Goal: Task Accomplishment & Management: Manage account settings

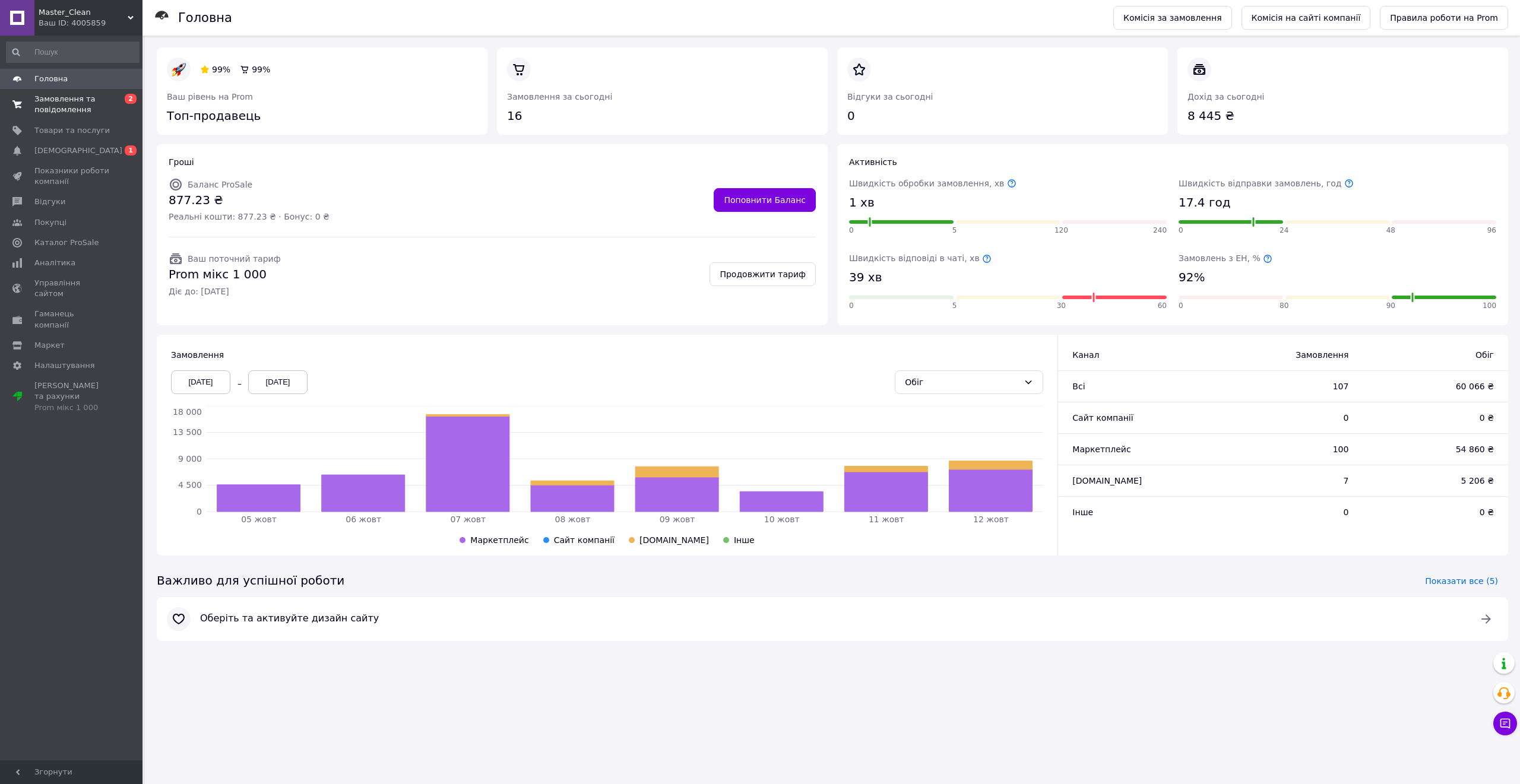
click at [91, 105] on span "Замовлення та повідомлення" at bounding box center [72, 105] width 76 height 21
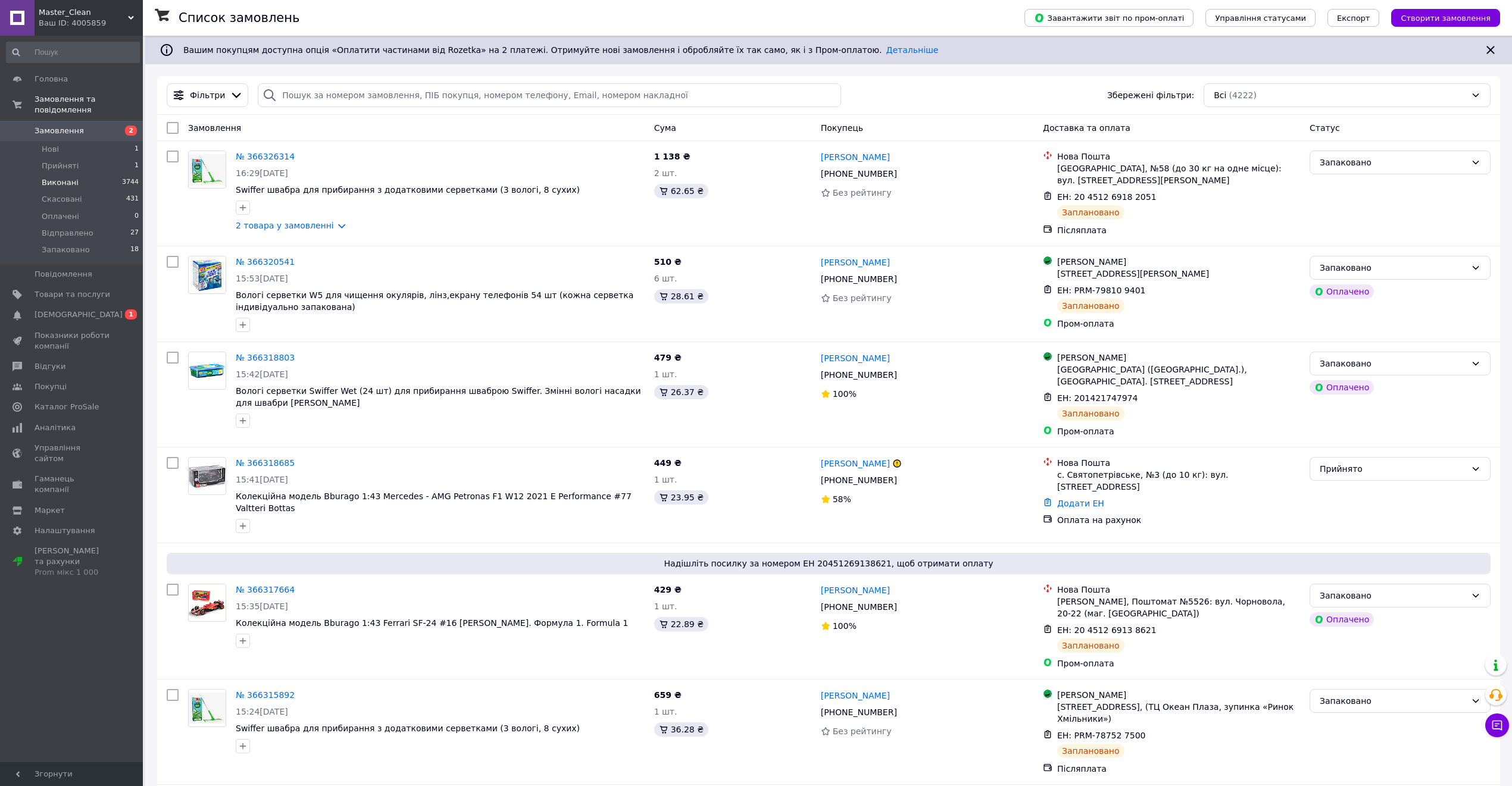
click at [115, 175] on li "Виконані 3744" at bounding box center [73, 182] width 146 height 16
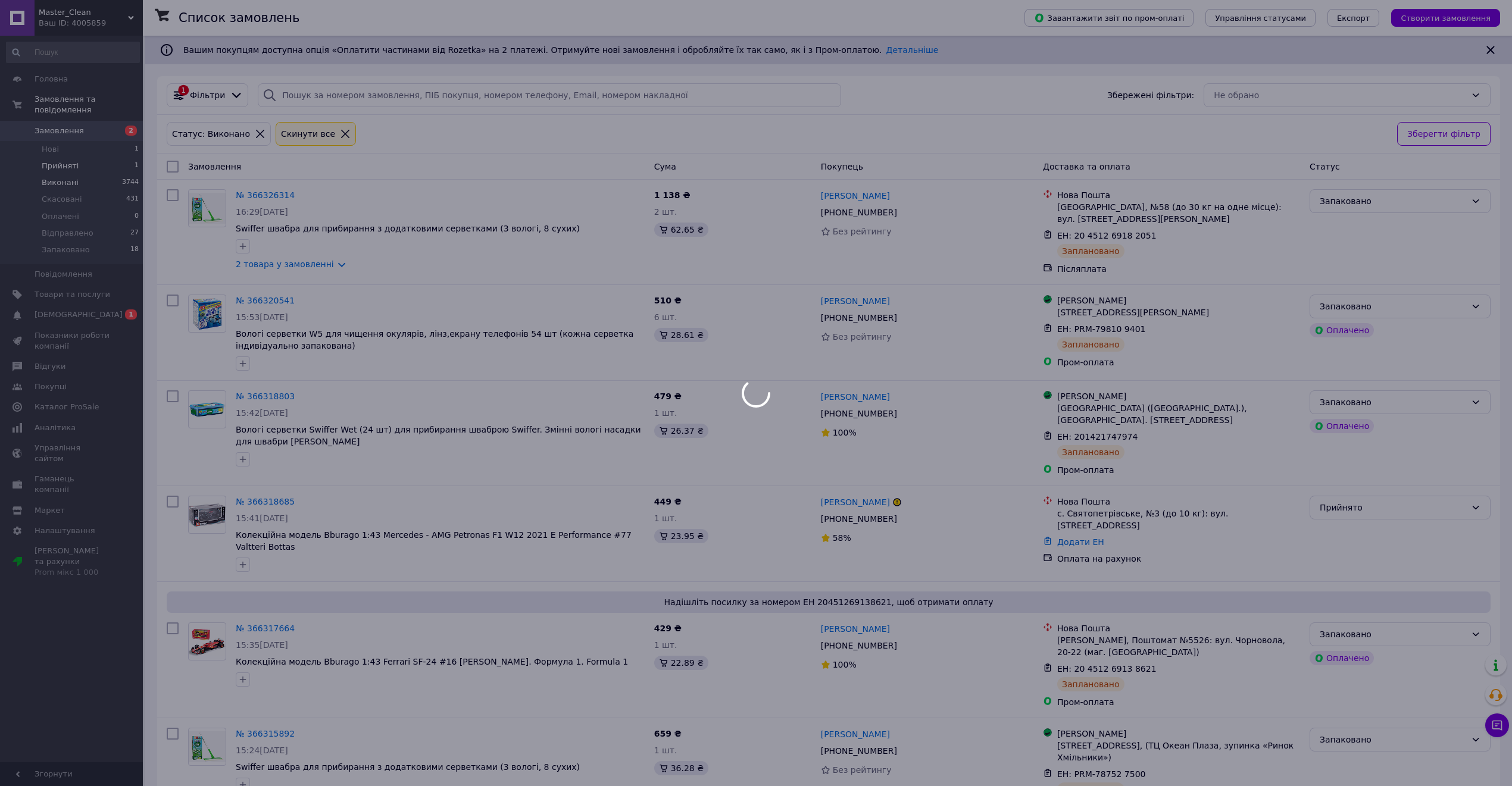
click at [122, 153] on div at bounding box center [756, 393] width 1512 height 786
click at [103, 157] on div at bounding box center [756, 393] width 1512 height 786
click at [116, 150] on div at bounding box center [756, 393] width 1512 height 786
click at [72, 153] on div at bounding box center [756, 393] width 1512 height 786
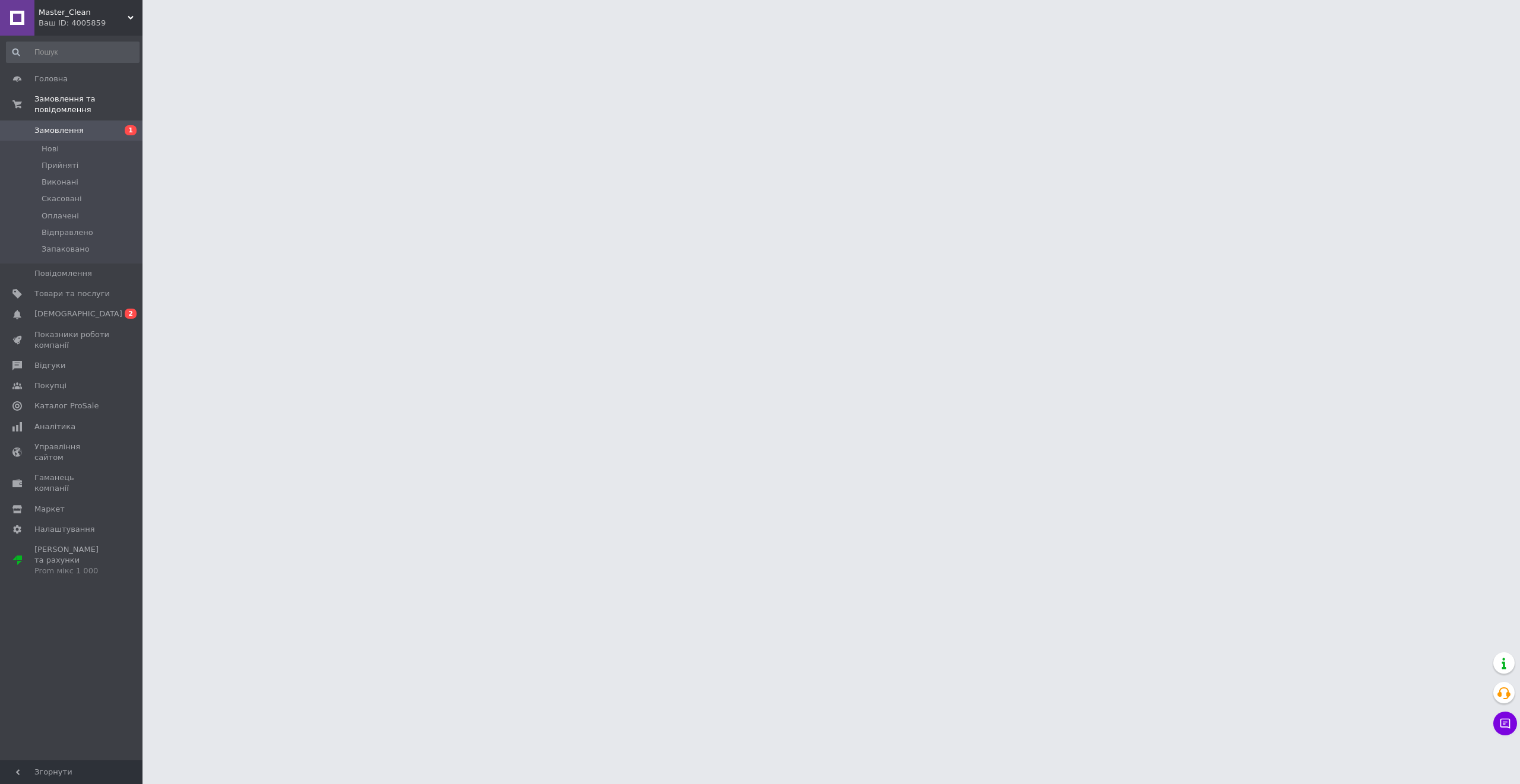
click at [91, 125] on span "Замовлення" at bounding box center [72, 130] width 76 height 11
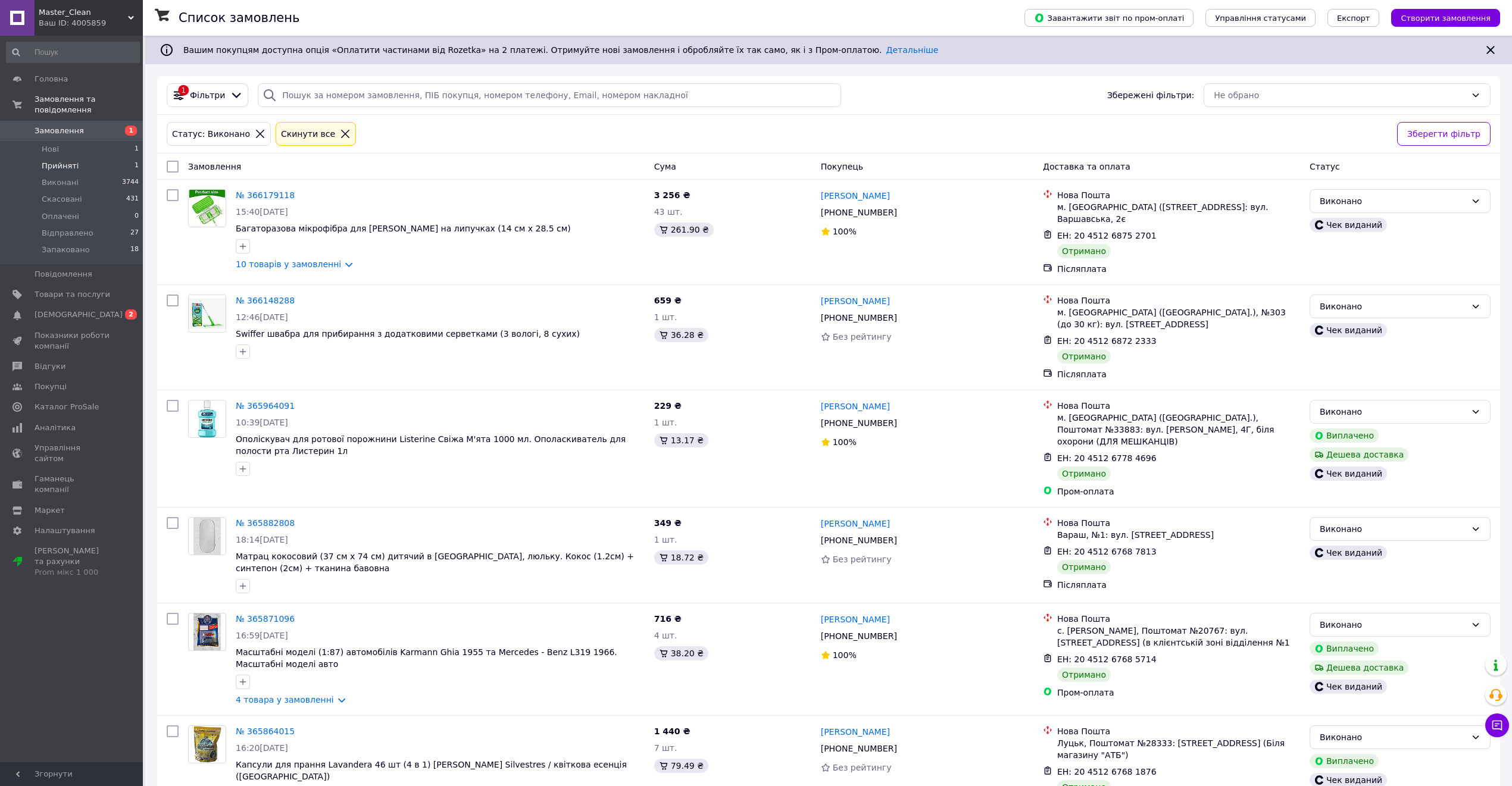
click at [112, 157] on li "Прийняті 1" at bounding box center [73, 165] width 146 height 16
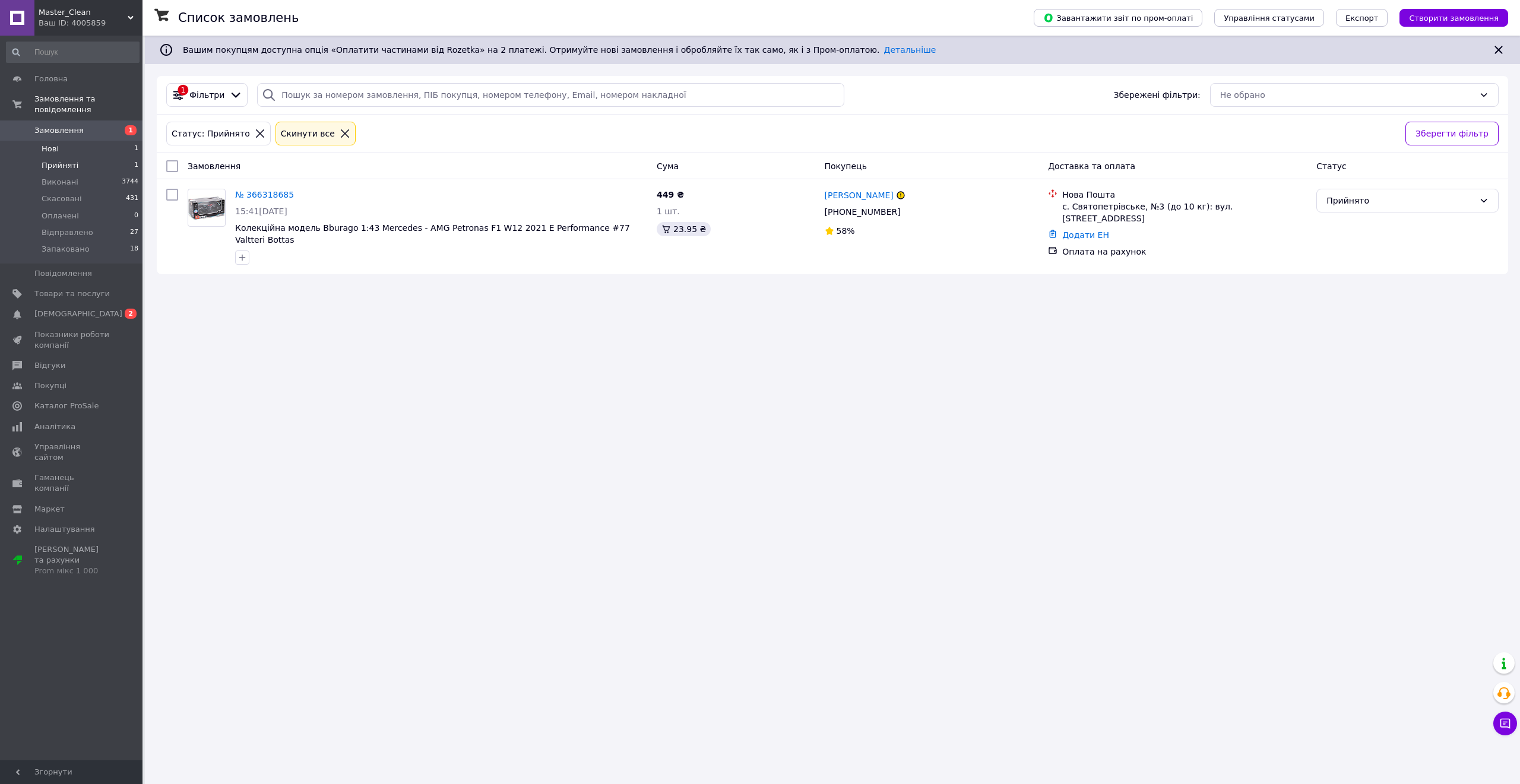
click at [105, 141] on li "Нові 1" at bounding box center [73, 149] width 146 height 16
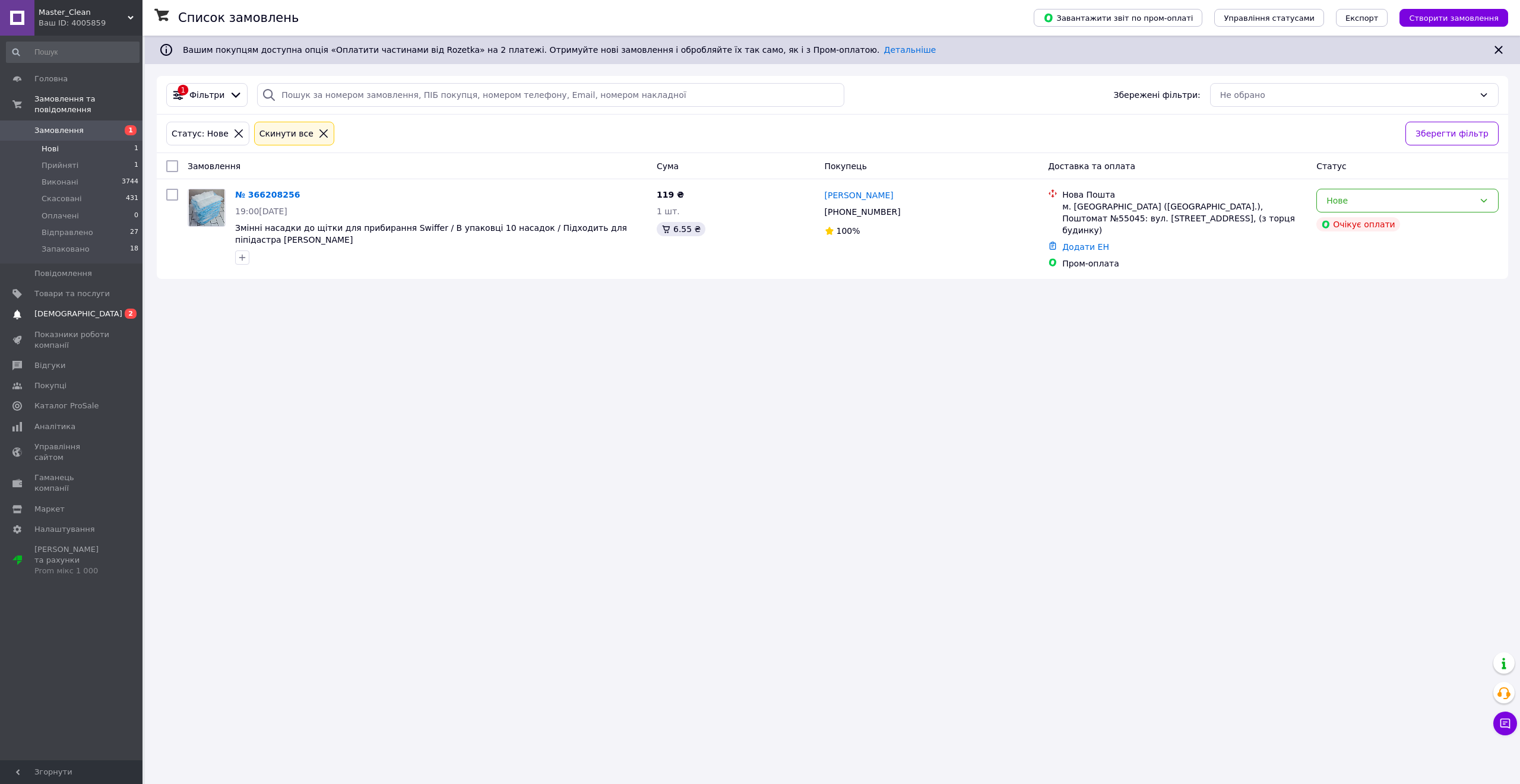
click at [114, 309] on span "0 2" at bounding box center [126, 313] width 33 height 11
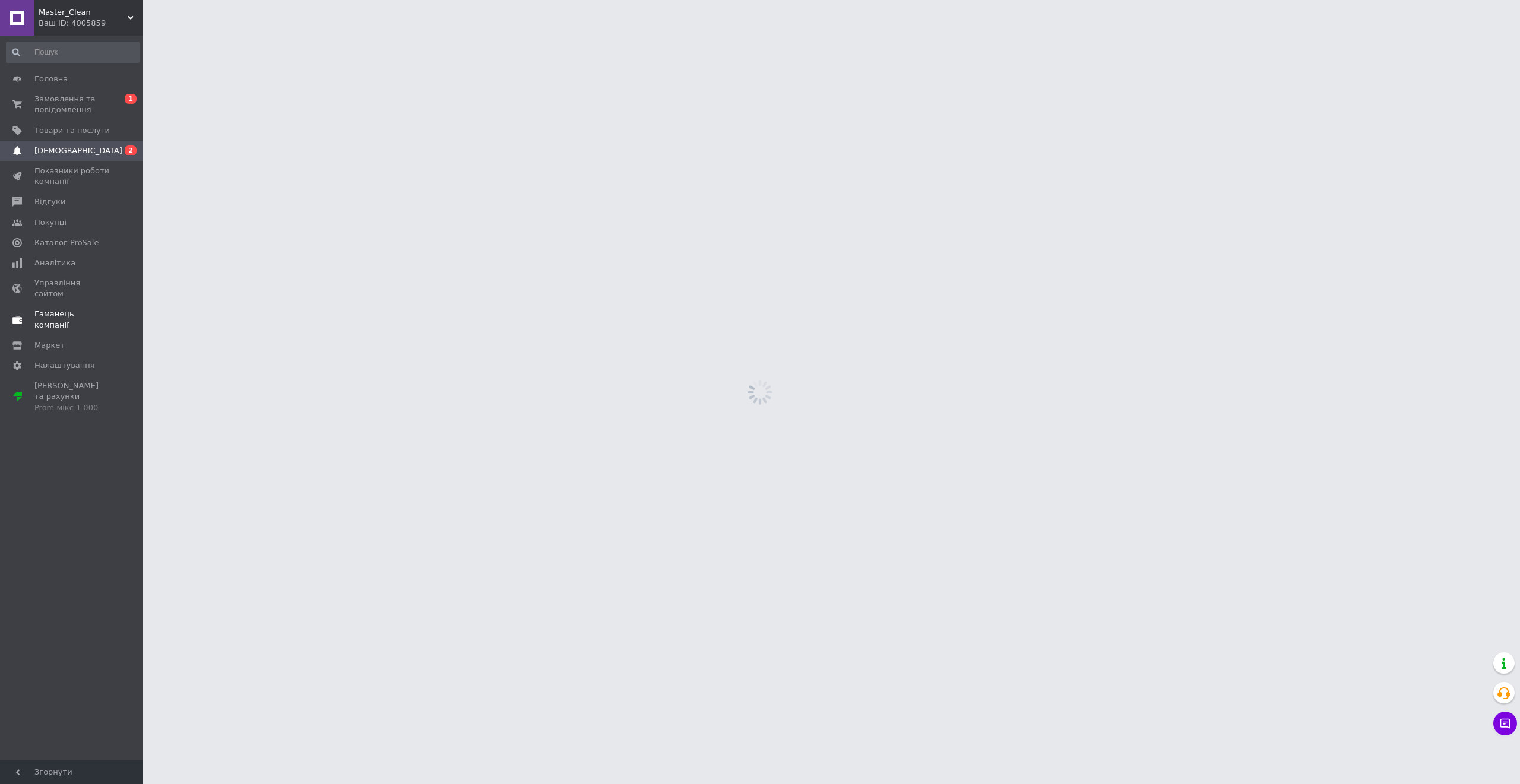
click at [114, 309] on span at bounding box center [126, 319] width 33 height 21
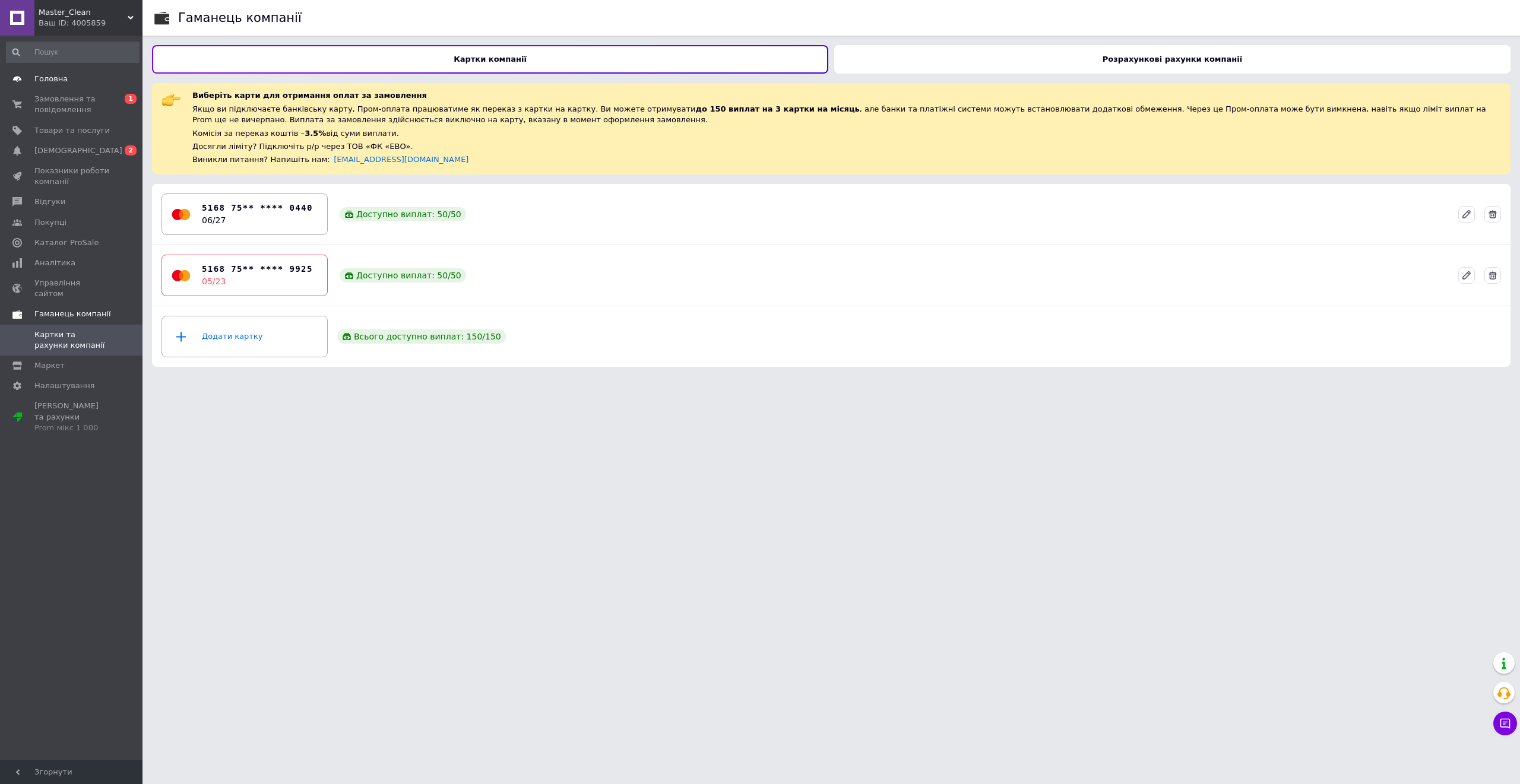
click at [44, 82] on span "Головна" at bounding box center [51, 79] width 33 height 11
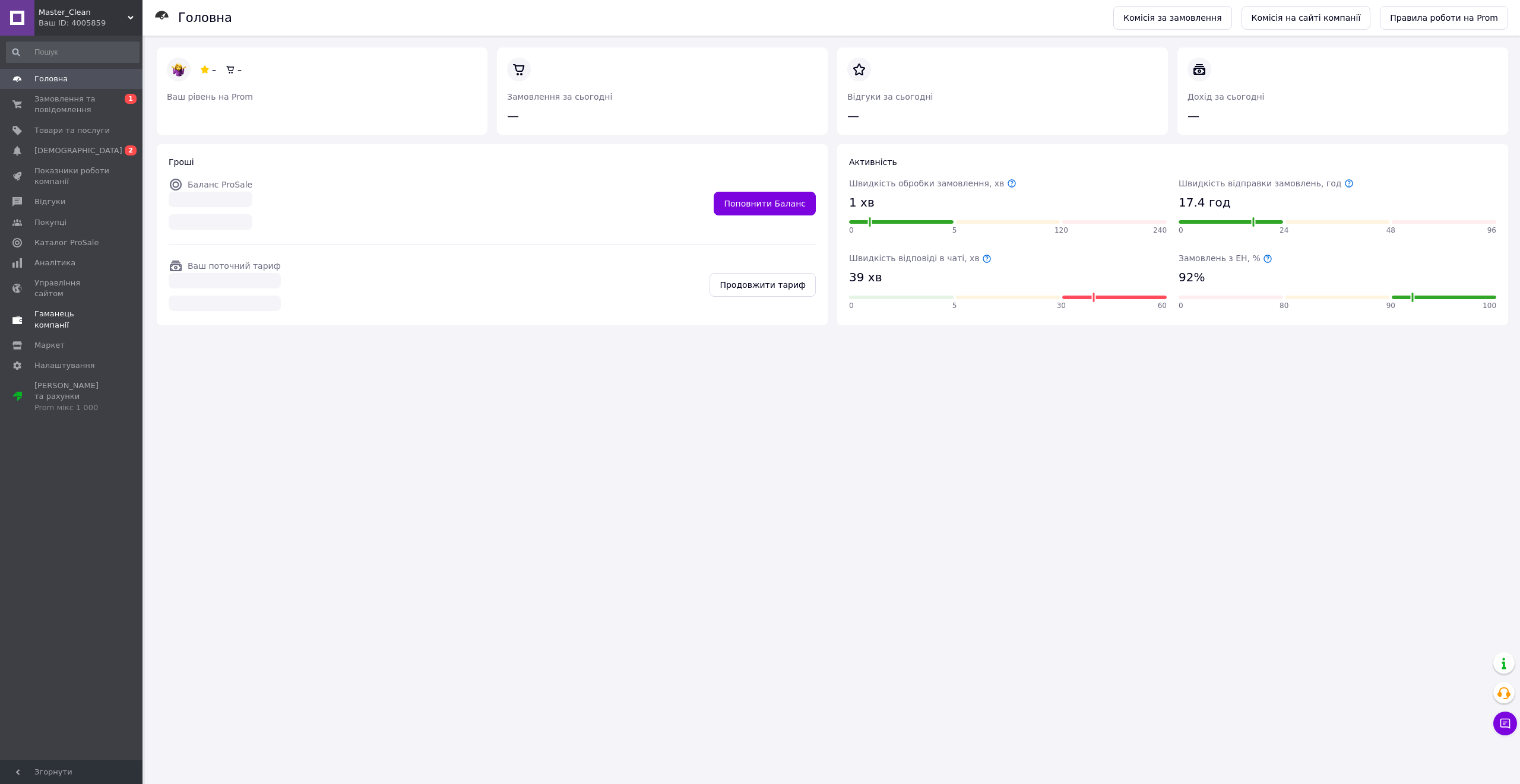
click at [34, 19] on link at bounding box center [17, 18] width 35 height 35
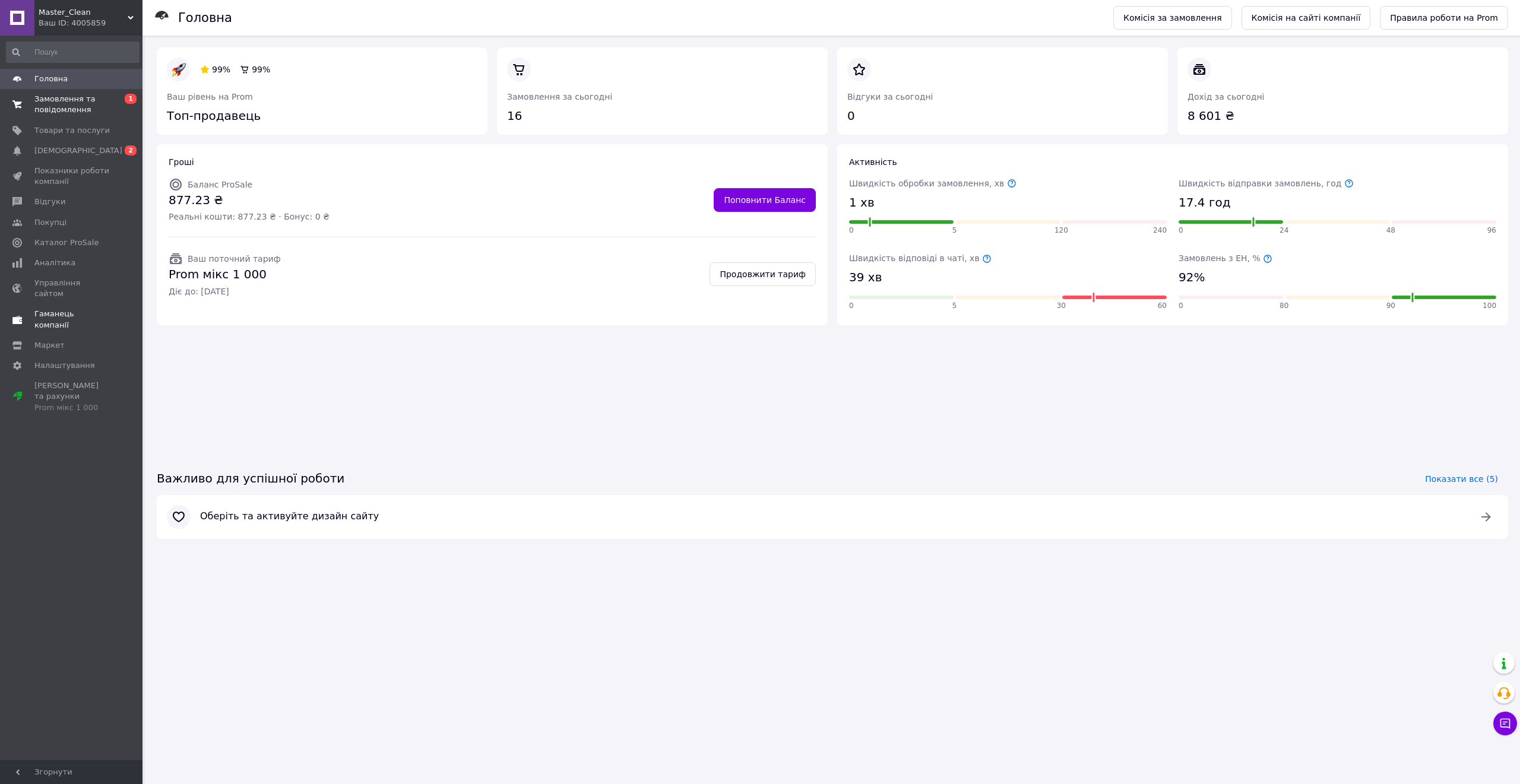
click at [67, 96] on span "Замовлення та повідомлення" at bounding box center [72, 105] width 76 height 21
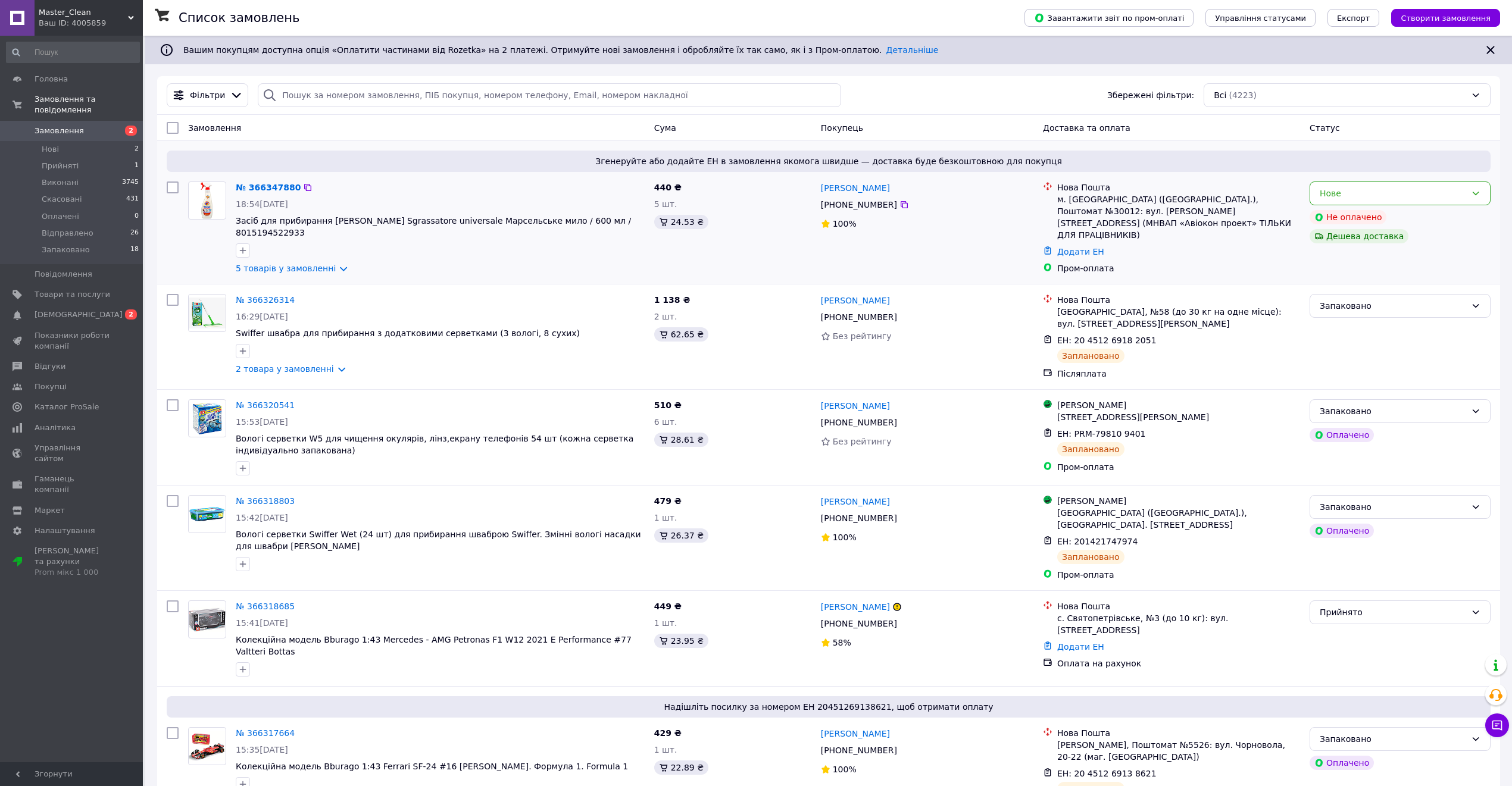
click at [313, 249] on div "№ 366347880 18:54, 12.10.2025 Засіб для прибирання Chante Clair Sgrassatore uni…" at bounding box center [441, 228] width 419 height 102
click at [313, 264] on link "5 товарів у замовленні" at bounding box center [285, 268] width 100 height 9
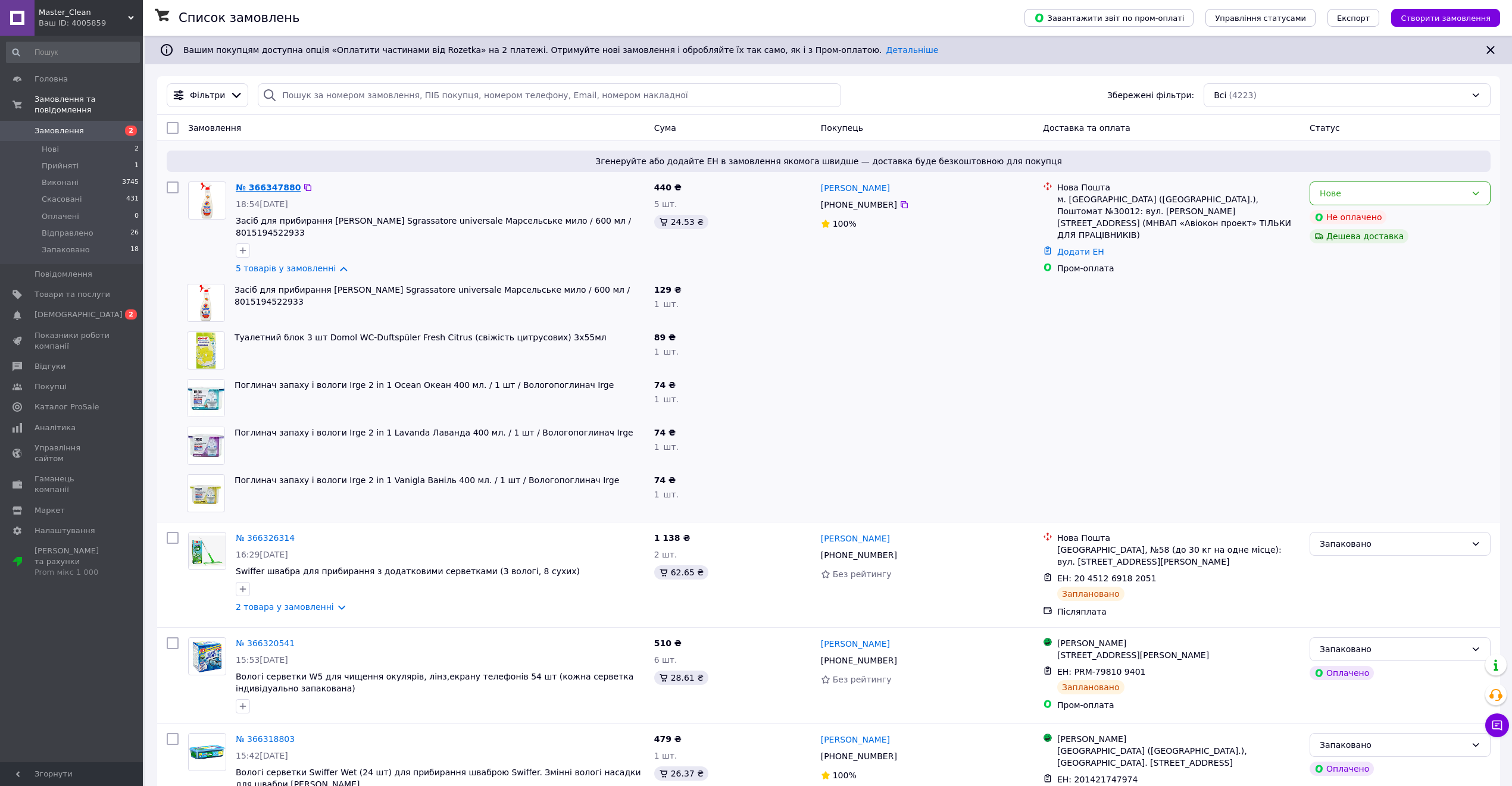
click at [262, 188] on link "№ 366347880" at bounding box center [267, 187] width 65 height 9
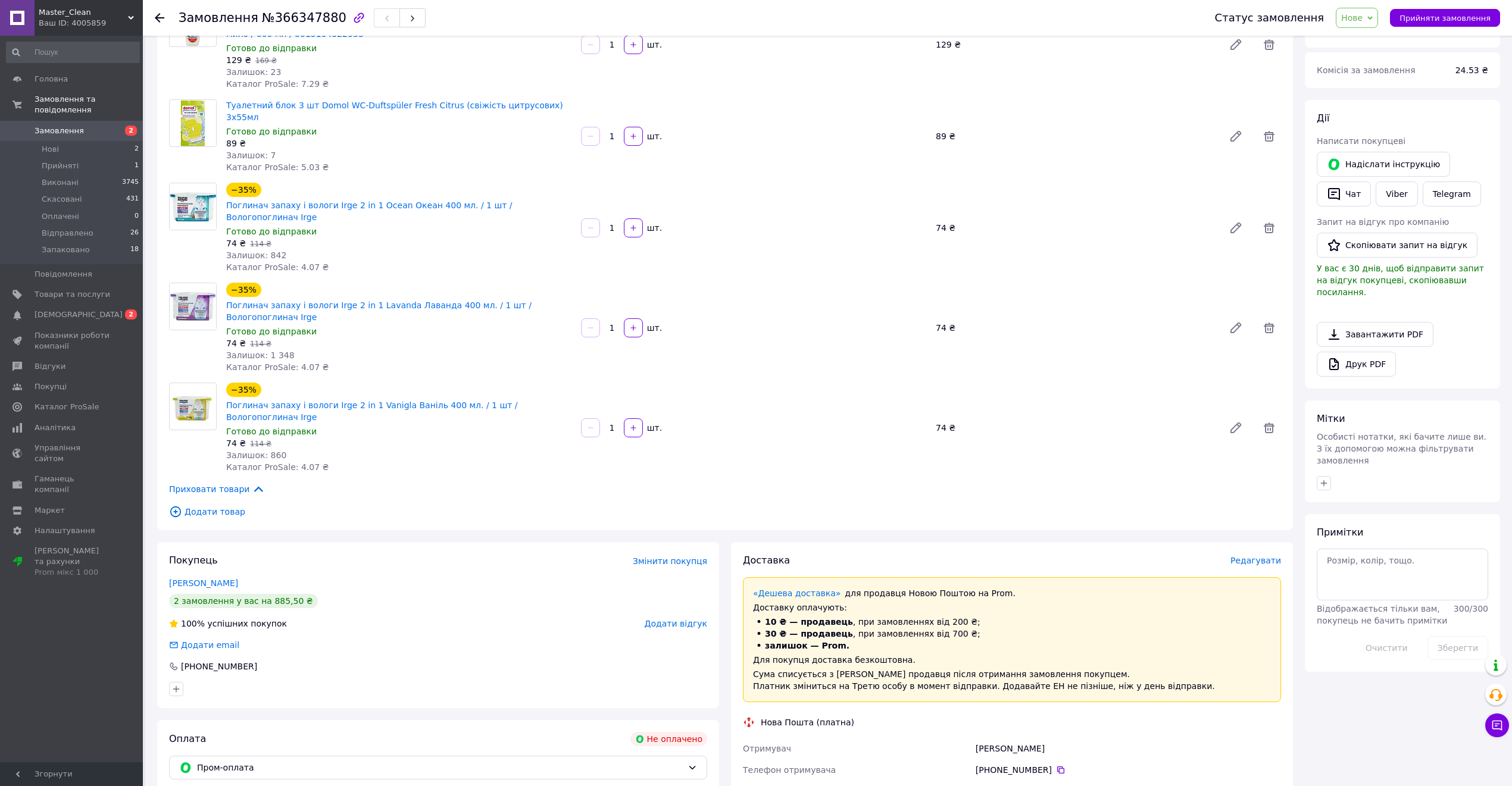
scroll to position [317, 0]
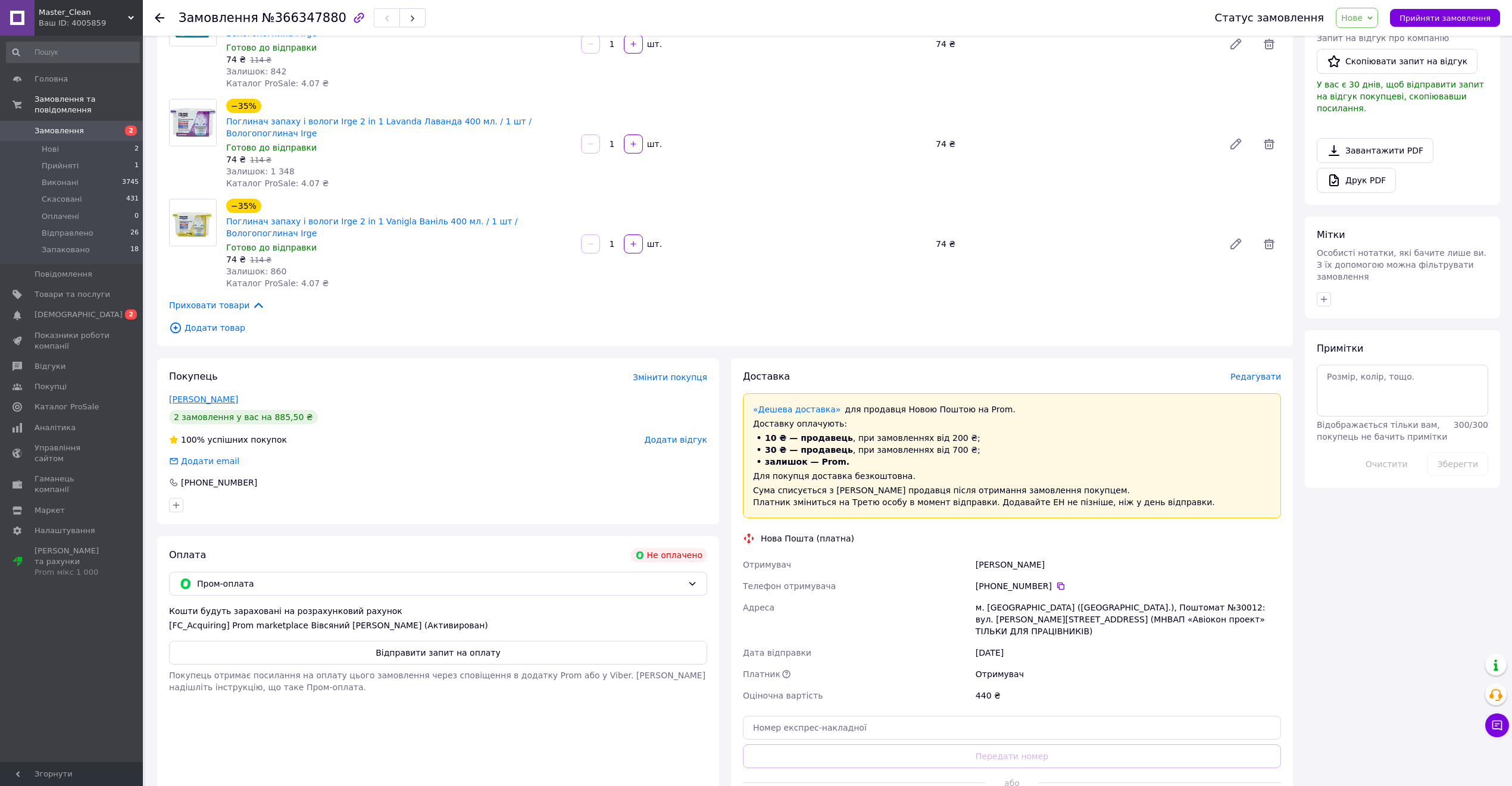
click at [211, 394] on link "Ощудляк Ростислав" at bounding box center [203, 399] width 69 height 9
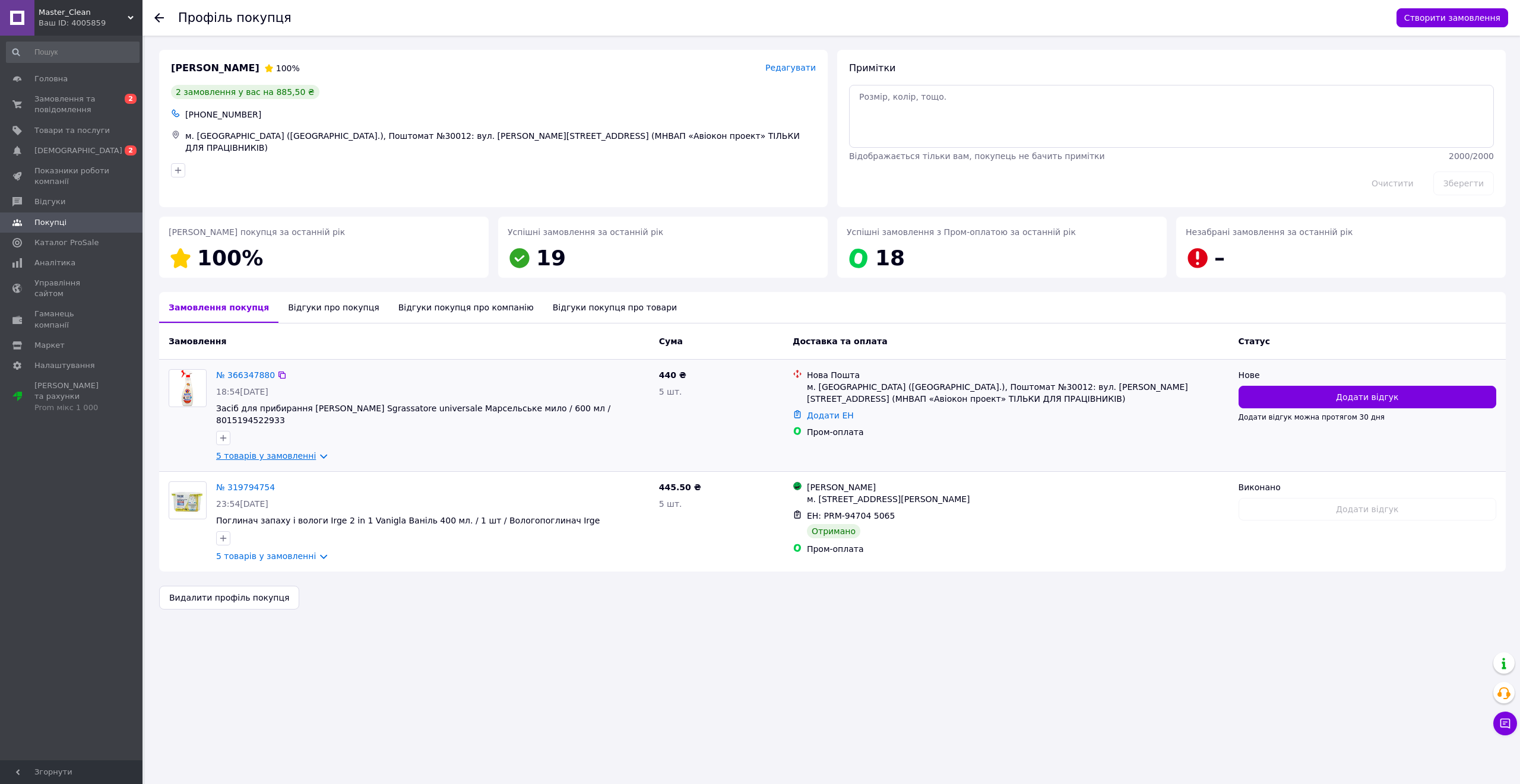
click at [295, 451] on link "5 товарів у замовленні" at bounding box center [265, 456] width 100 height 9
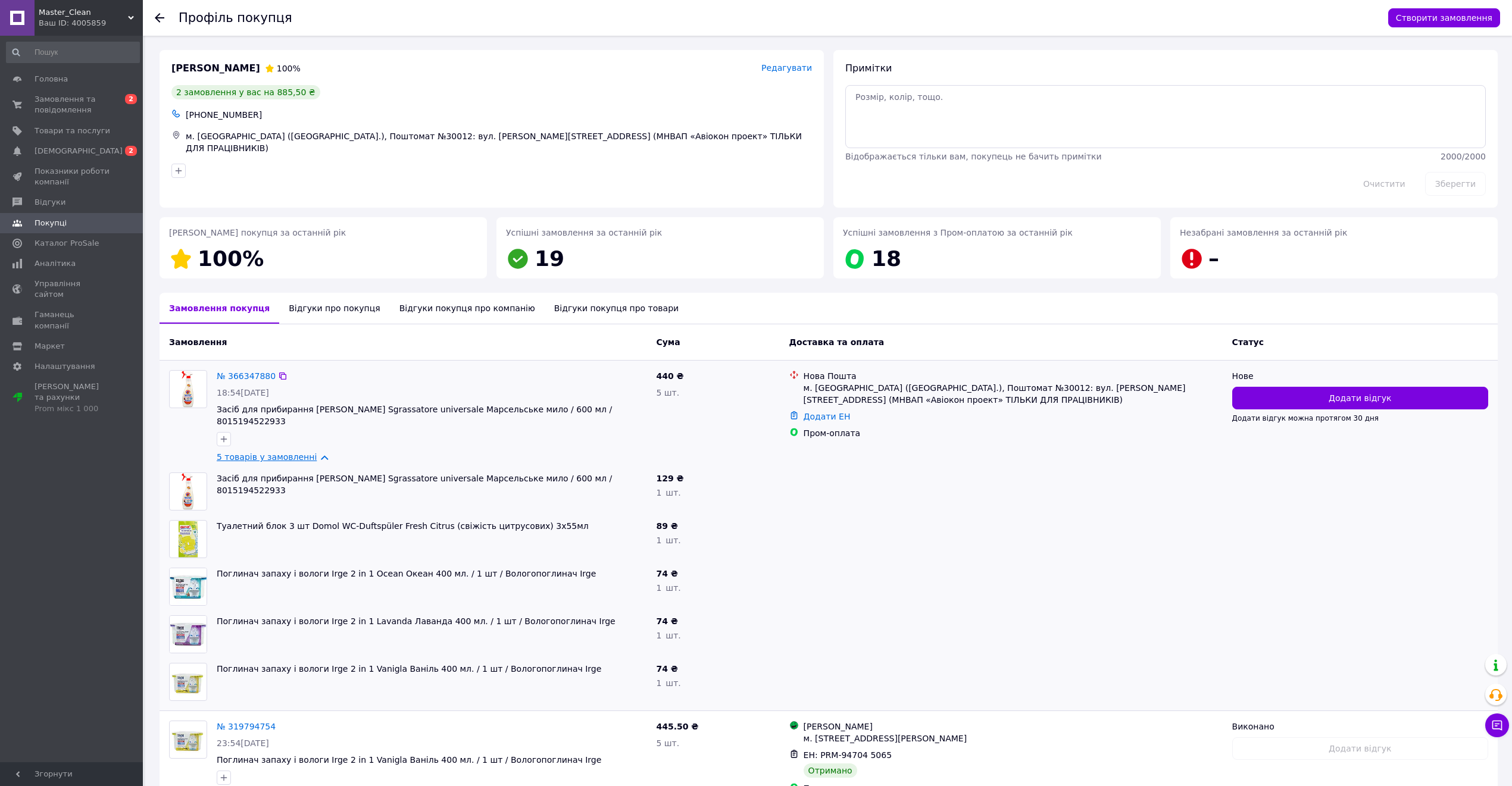
click at [296, 453] on link "5 товарів у замовленні" at bounding box center [266, 457] width 100 height 9
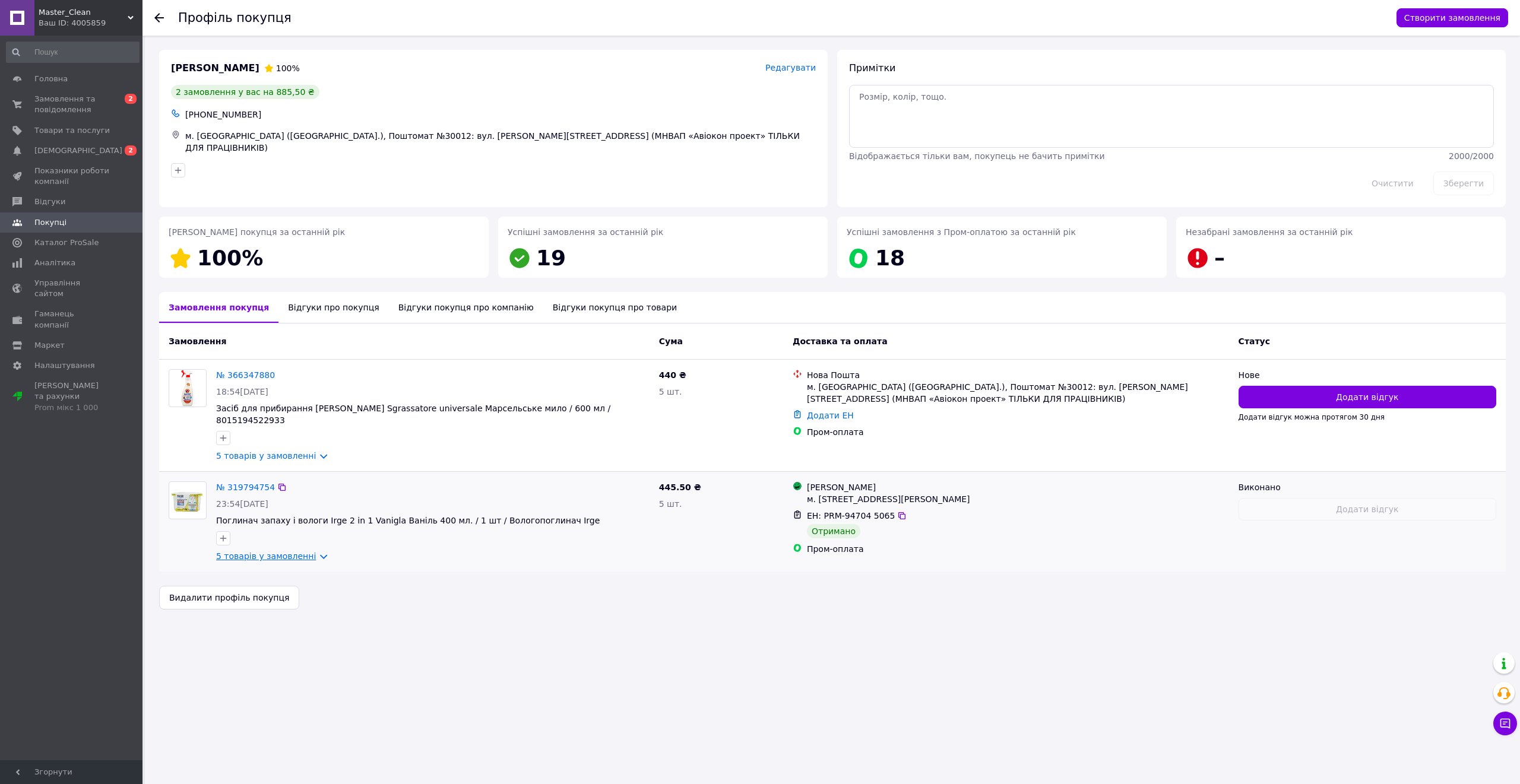
click at [271, 552] on link "5 товарів у замовленні" at bounding box center [265, 556] width 100 height 9
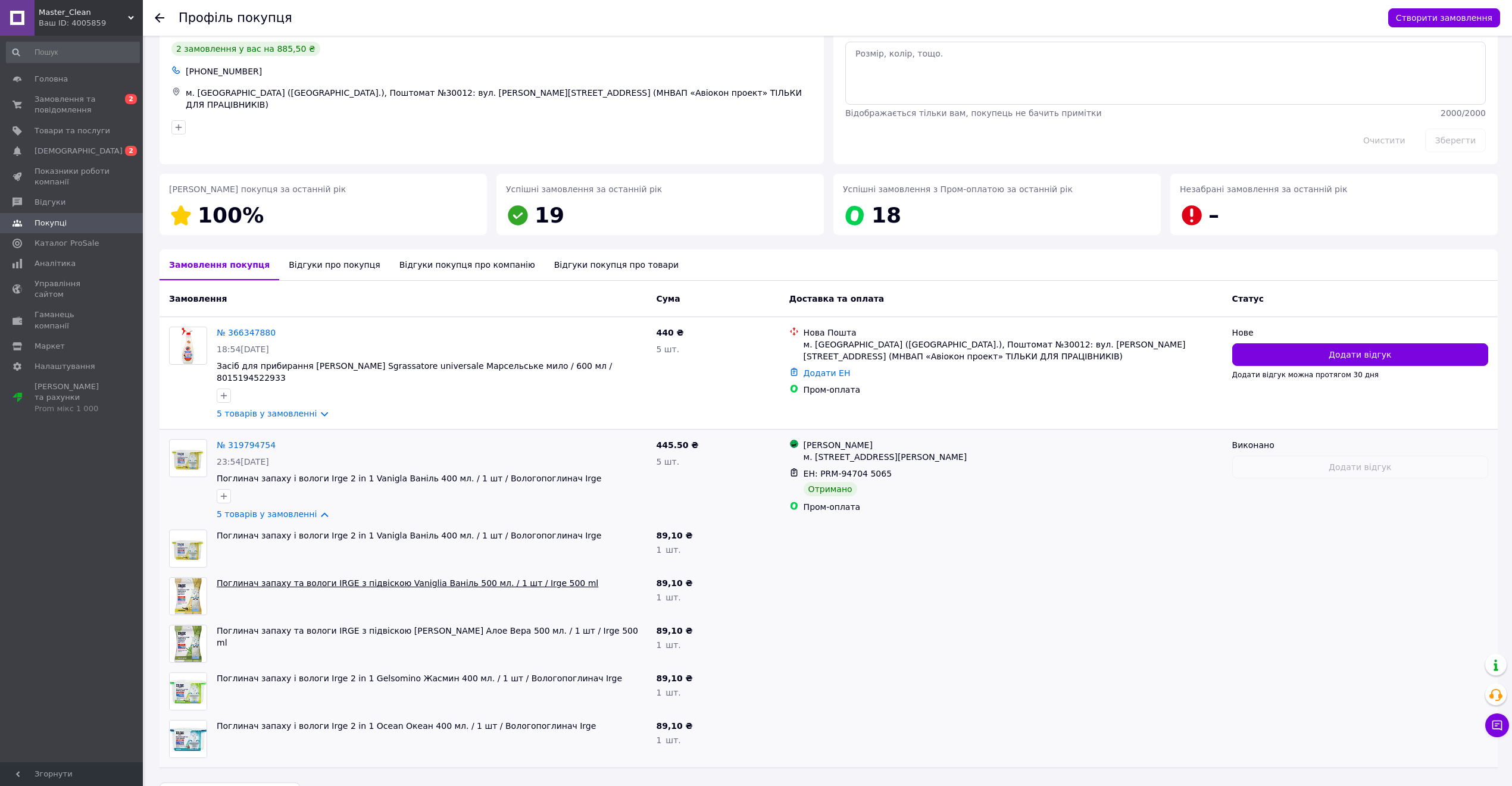
scroll to position [67, 0]
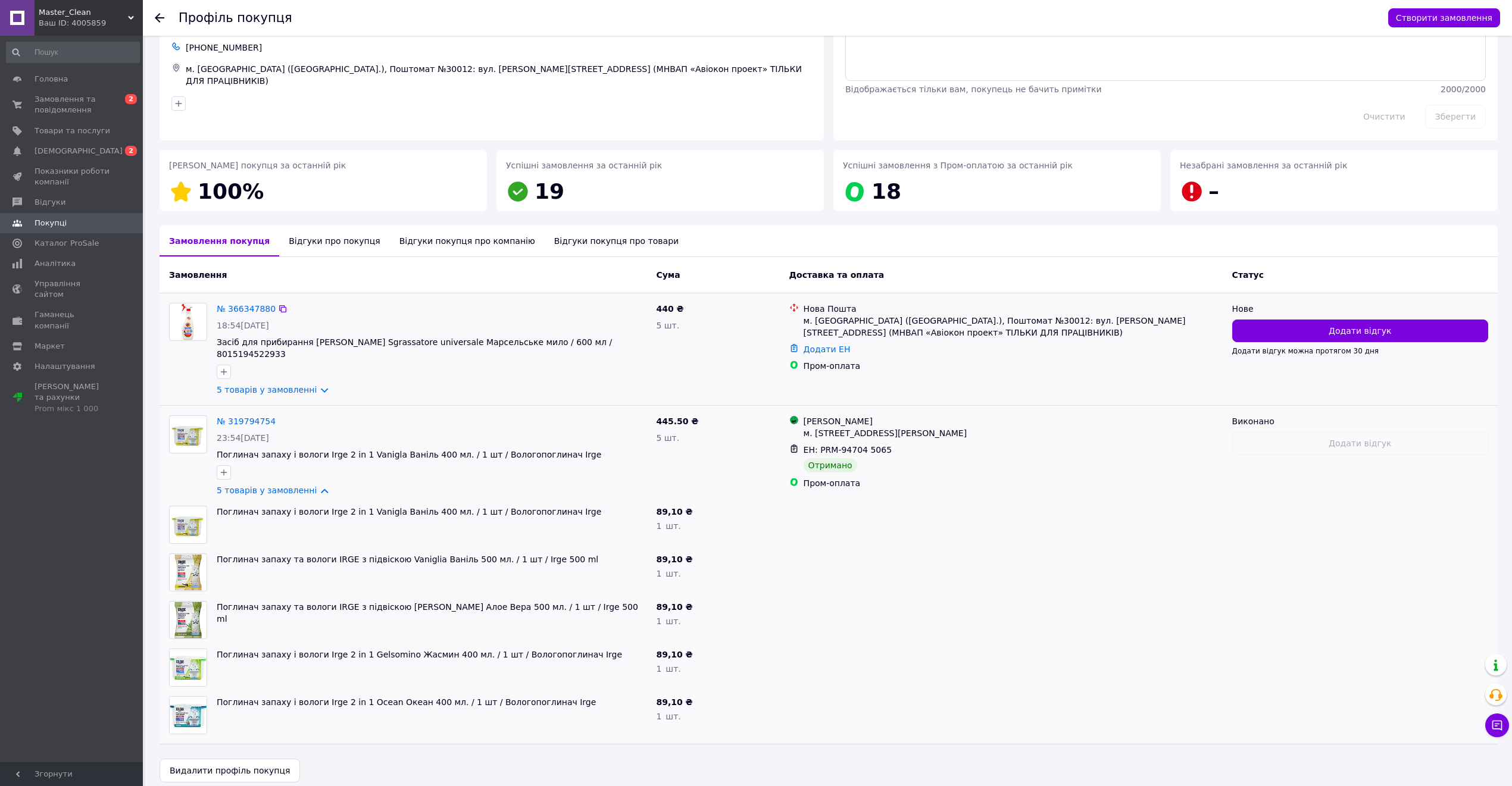
click at [258, 370] on div at bounding box center [431, 372] width 435 height 19
click at [258, 385] on link "5 товарів у замовленні" at bounding box center [266, 389] width 100 height 9
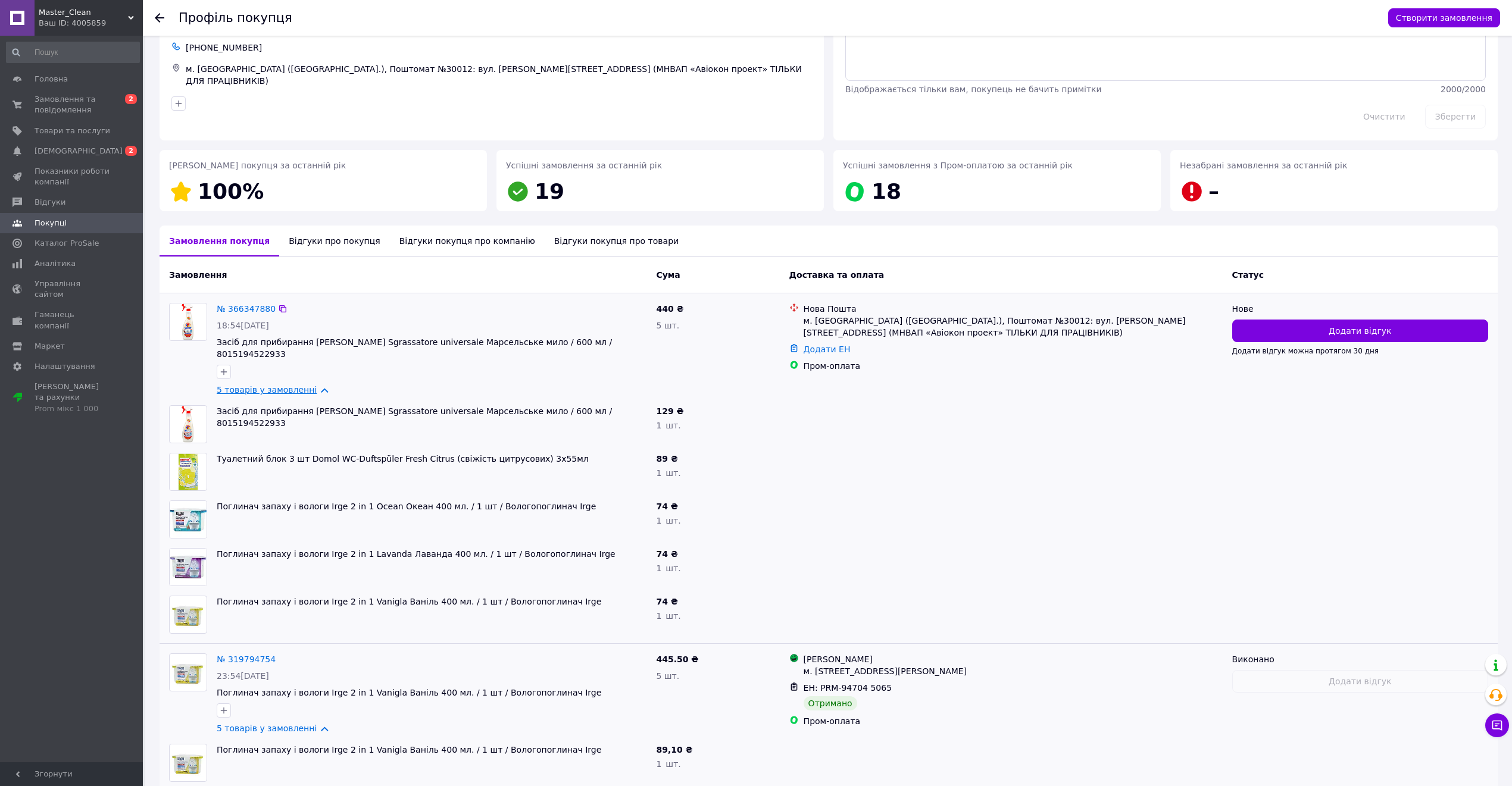
click at [258, 385] on link "5 товарів у замовленні" at bounding box center [266, 389] width 100 height 9
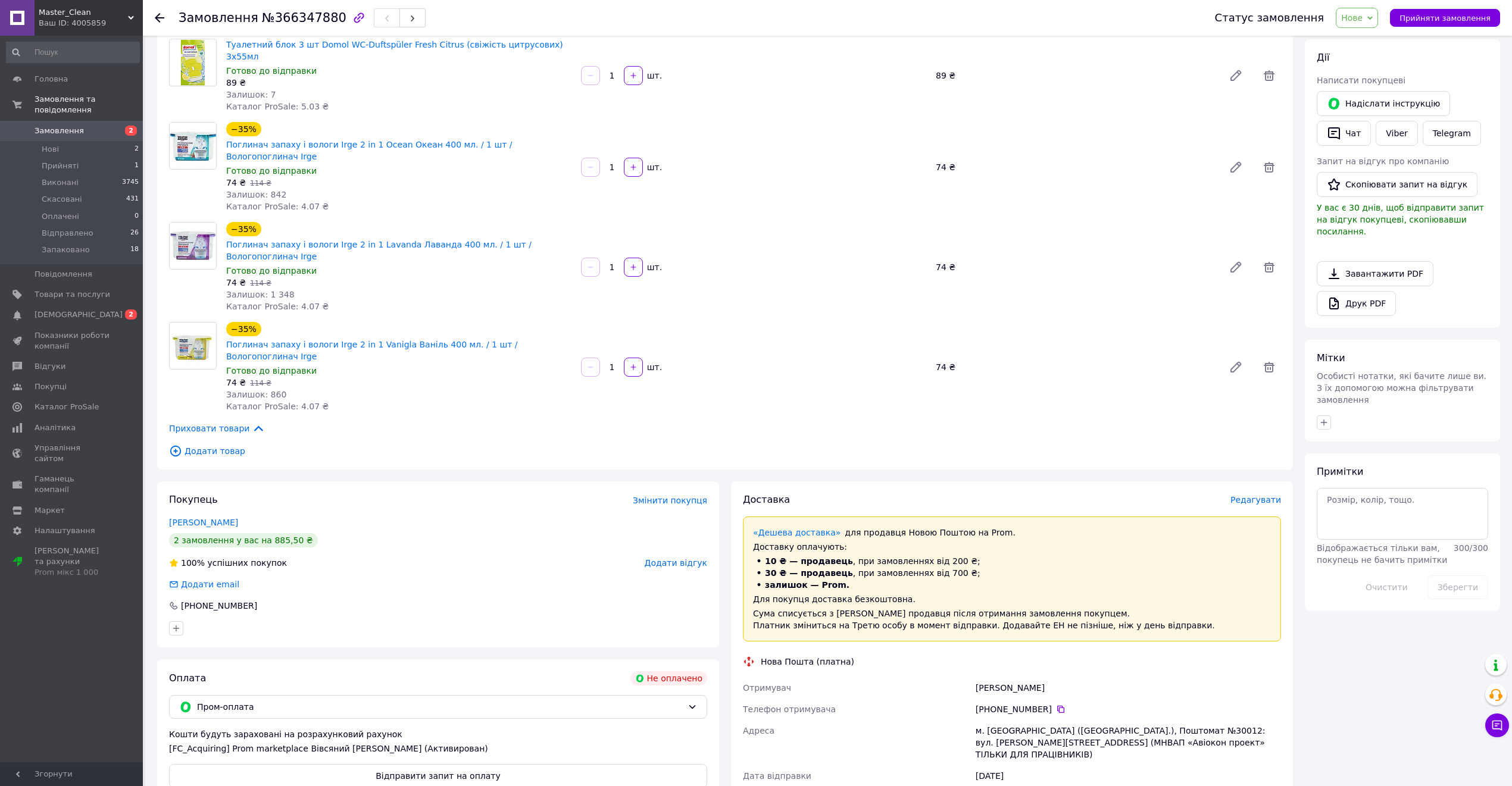
scroll to position [397, 0]
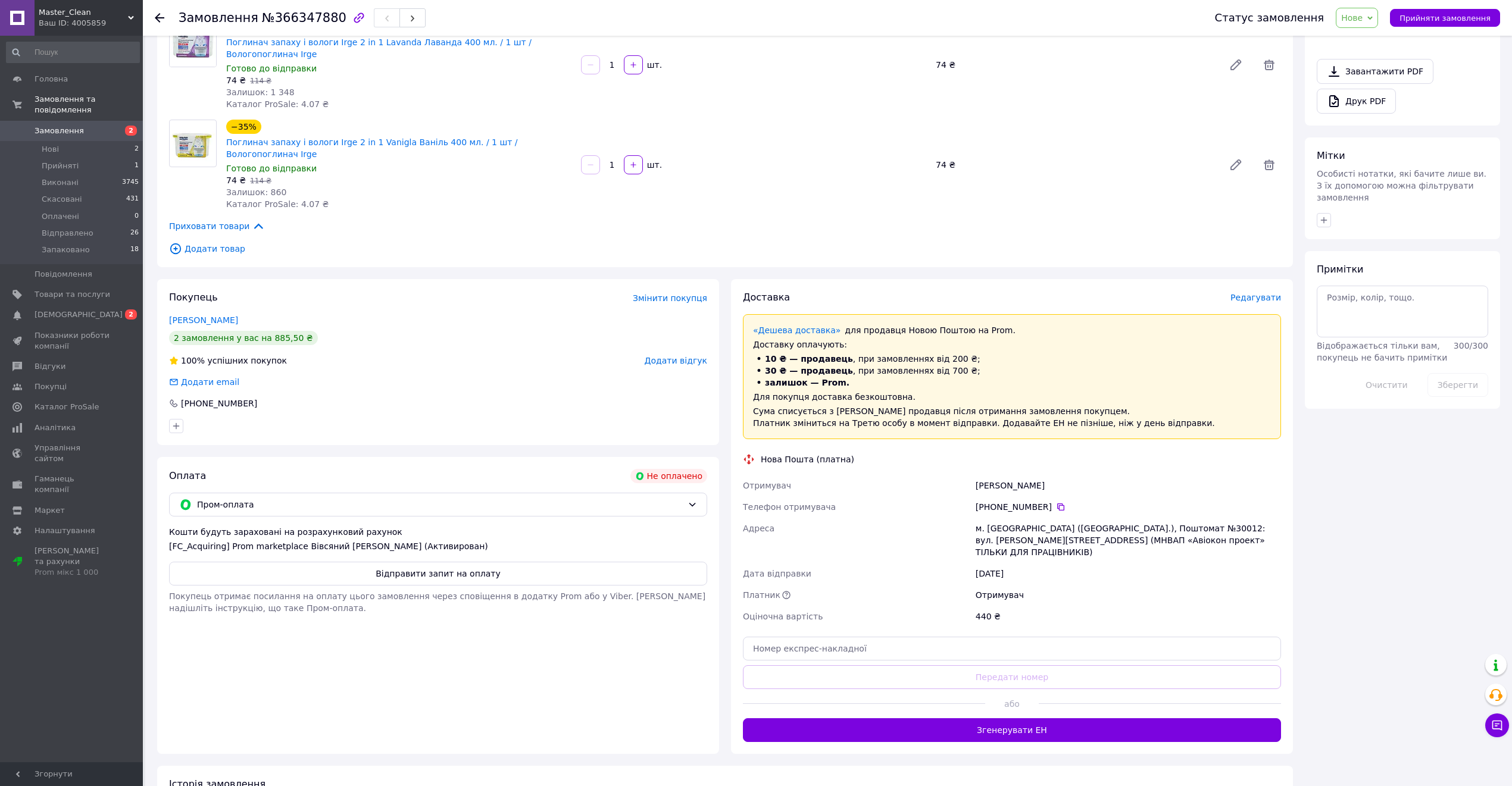
click at [390, 562] on button "Відправити запит на оплату" at bounding box center [438, 574] width 539 height 24
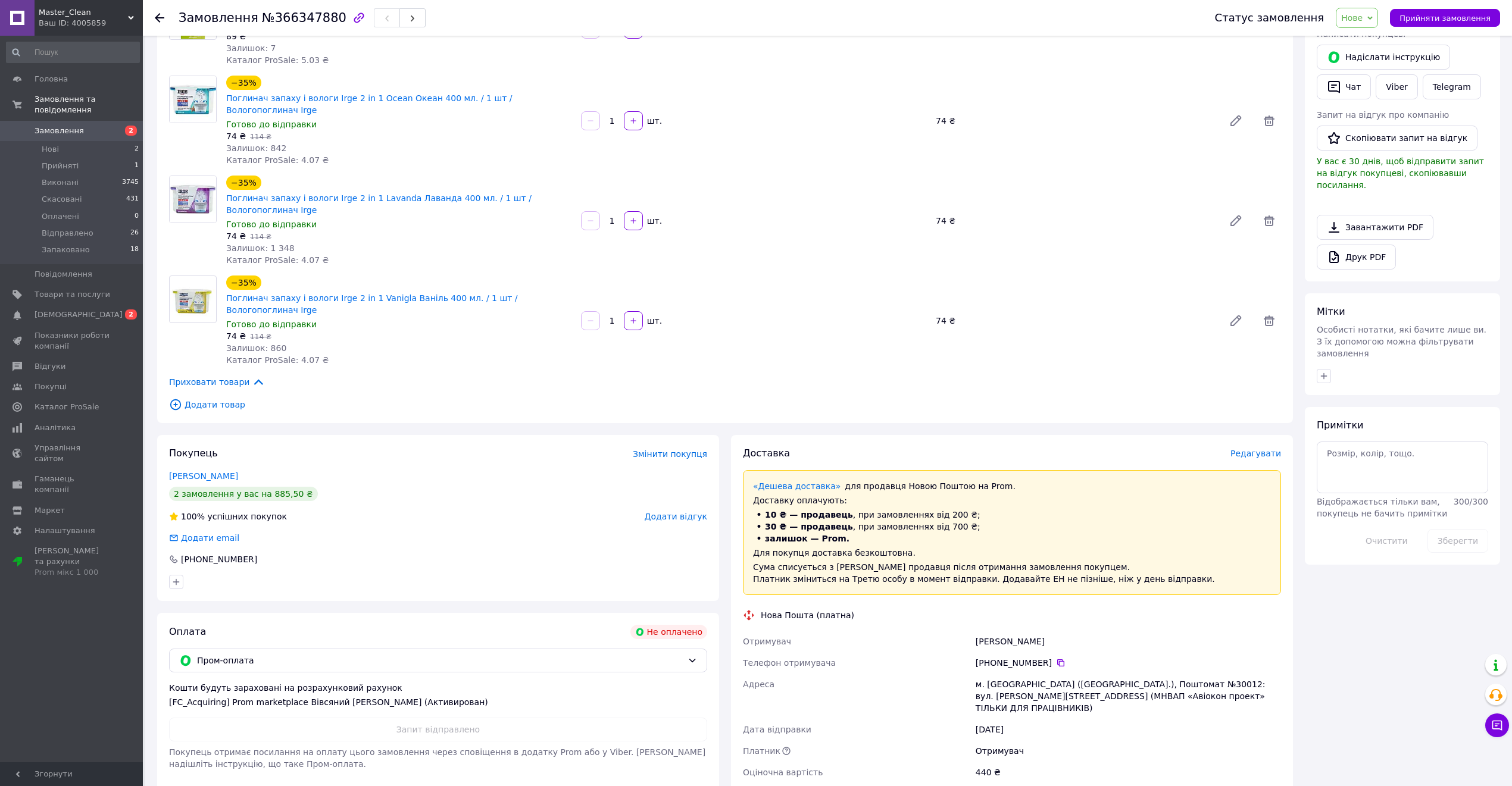
scroll to position [0, 0]
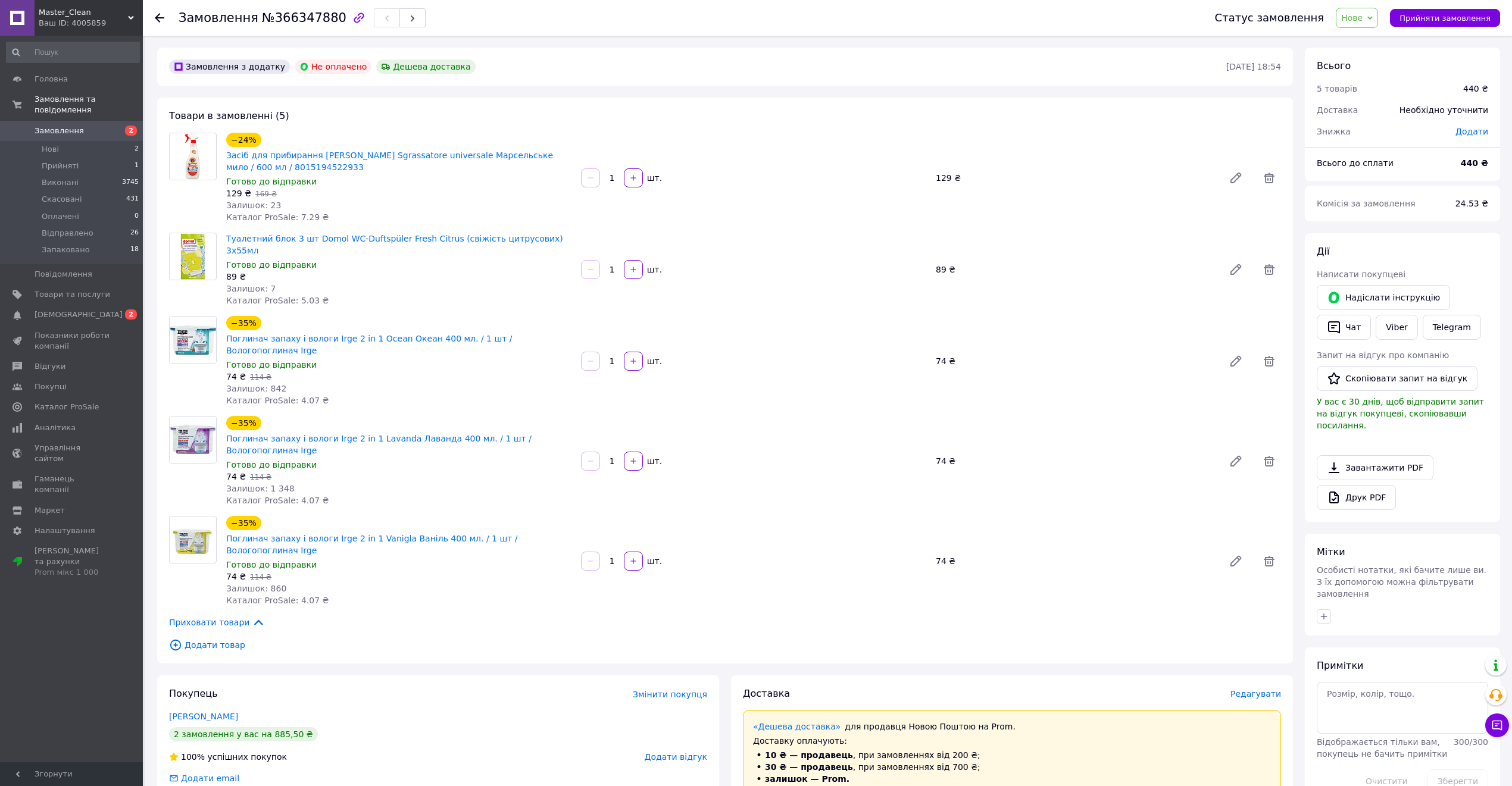
drag, startPoint x: 375, startPoint y: 427, endPoint x: 375, endPoint y: 414, distance: 13.0
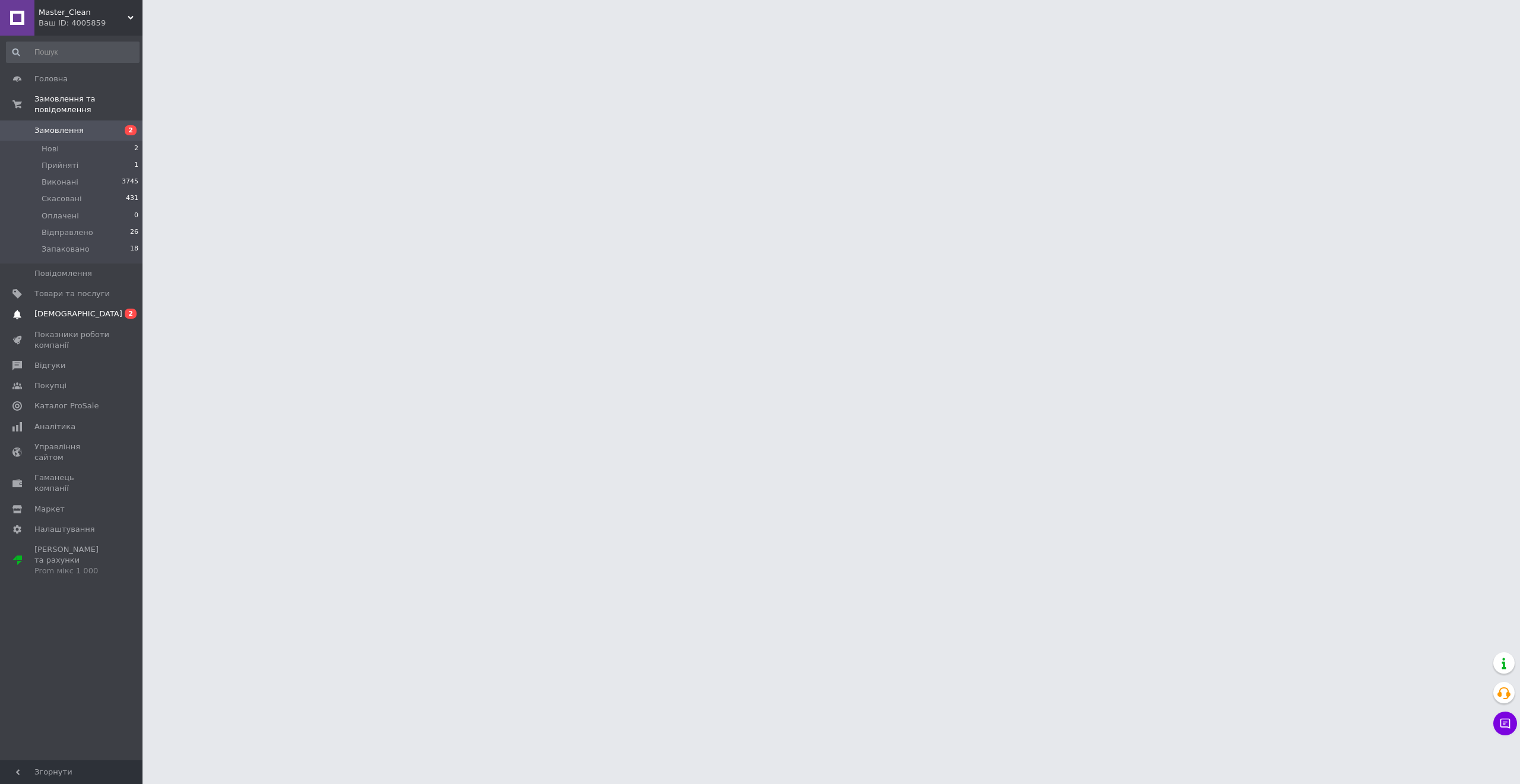
click at [128, 309] on span "2" at bounding box center [130, 313] width 12 height 10
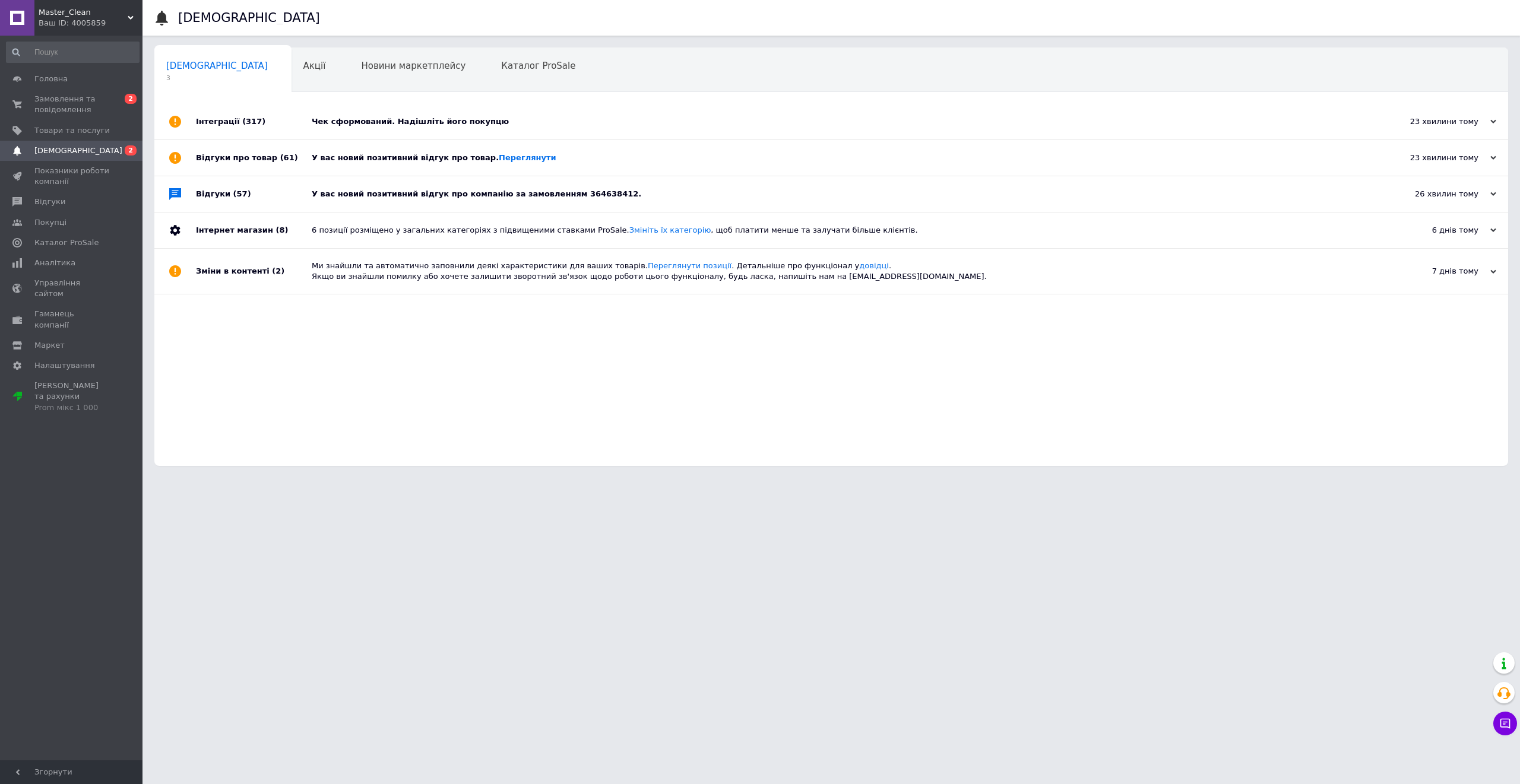
click at [354, 195] on div "У вас новий позитивний відгук про компанію за замовленням 364638412." at bounding box center [845, 194] width 1066 height 11
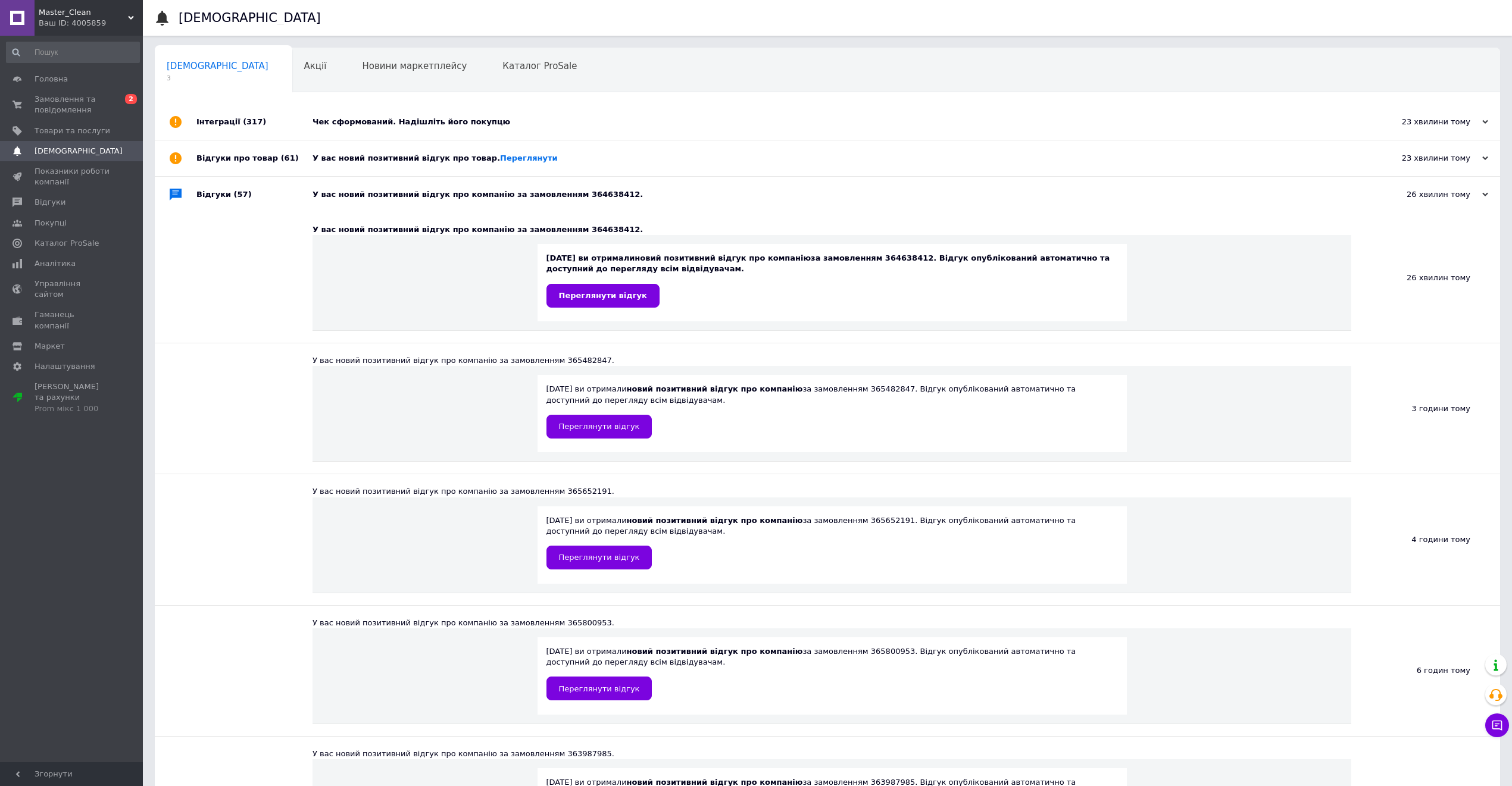
click at [361, 160] on div "У вас новий позитивний відгук про товар. Переглянути" at bounding box center [841, 158] width 1056 height 11
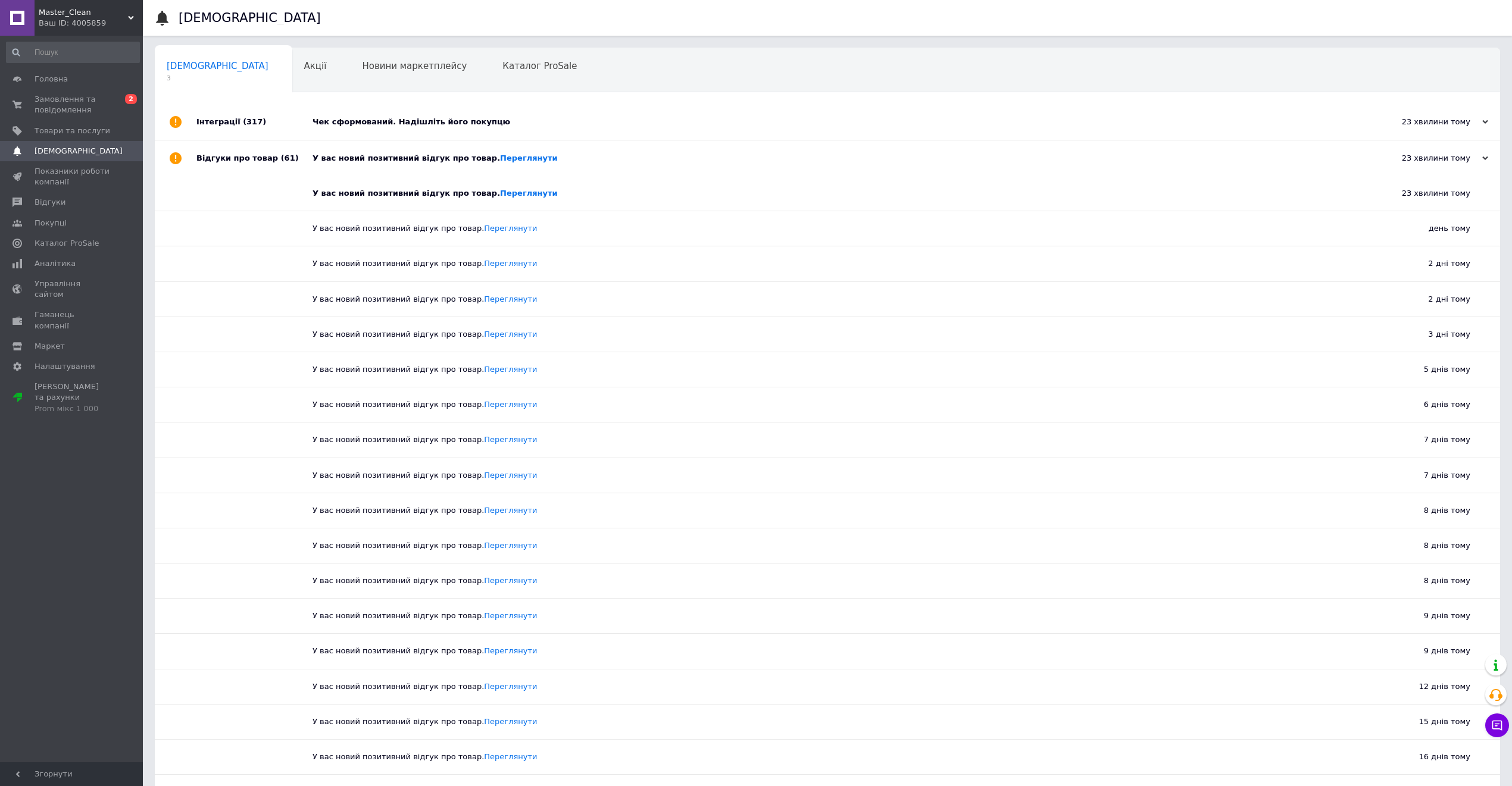
click at [370, 116] on div "Чек сформований. Надішліть його покупцю" at bounding box center [841, 121] width 1056 height 11
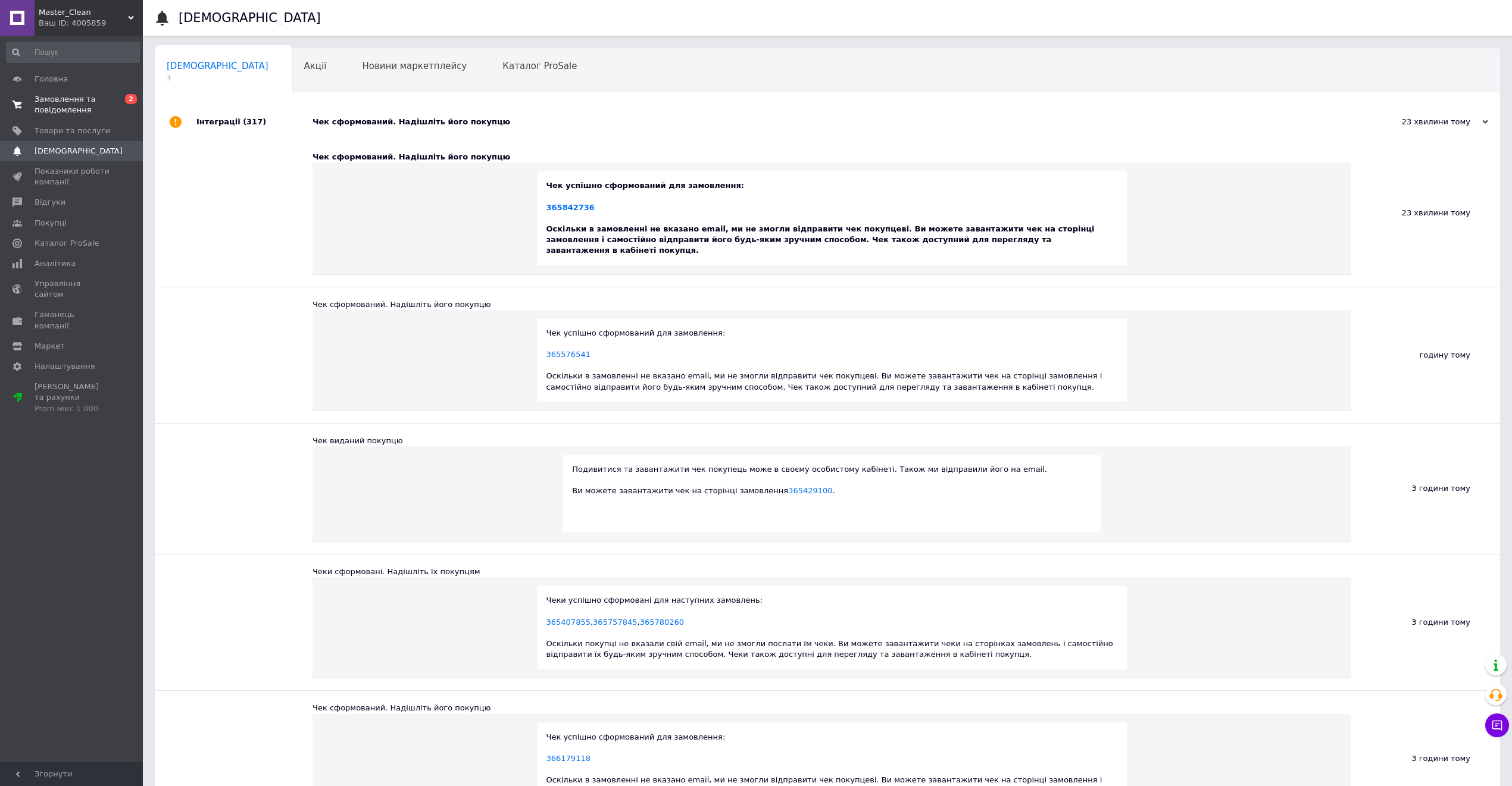
click at [106, 110] on span "Замовлення та повідомлення" at bounding box center [72, 105] width 76 height 21
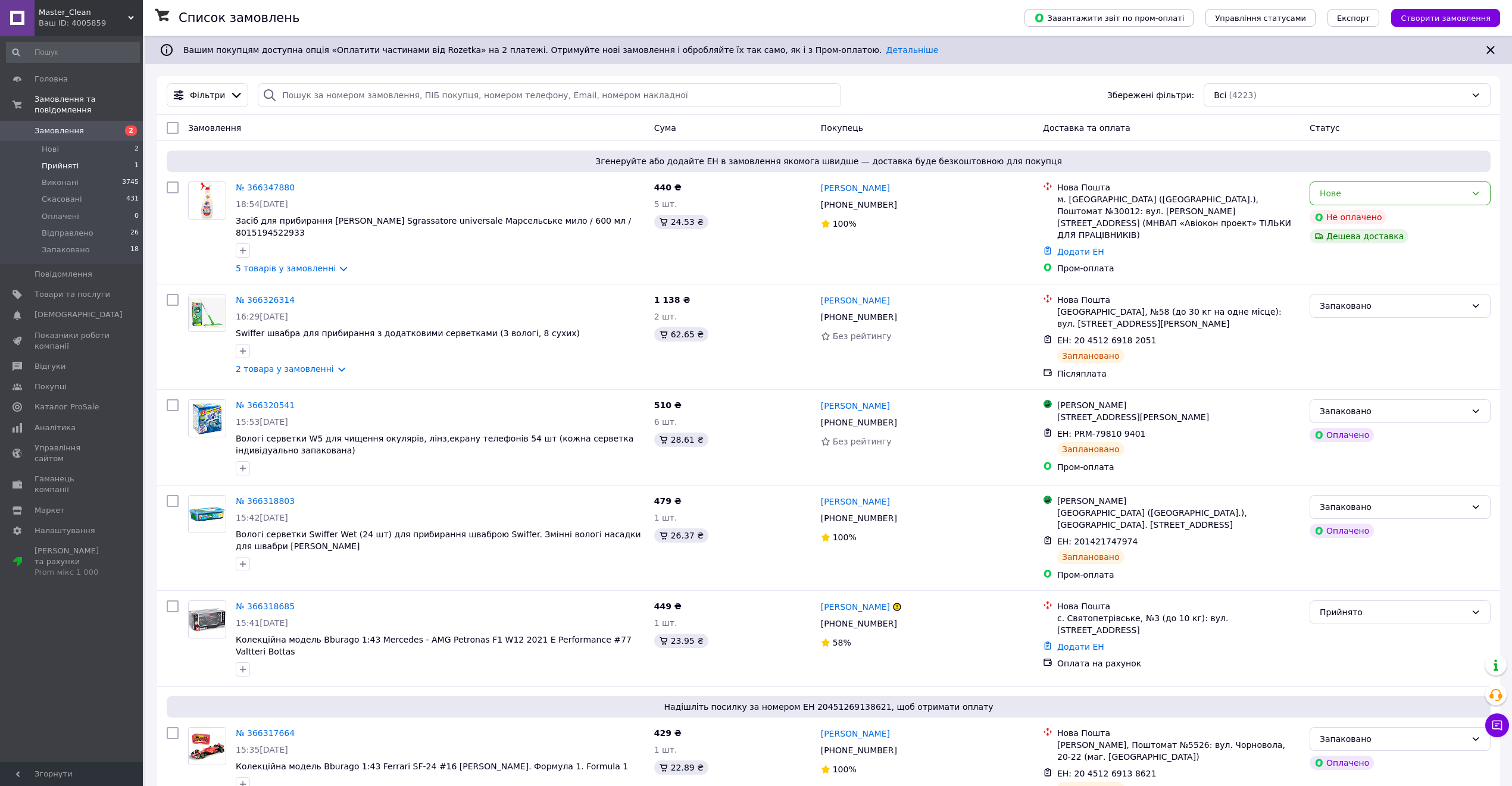
click at [108, 157] on li "Прийняті 1" at bounding box center [73, 165] width 146 height 16
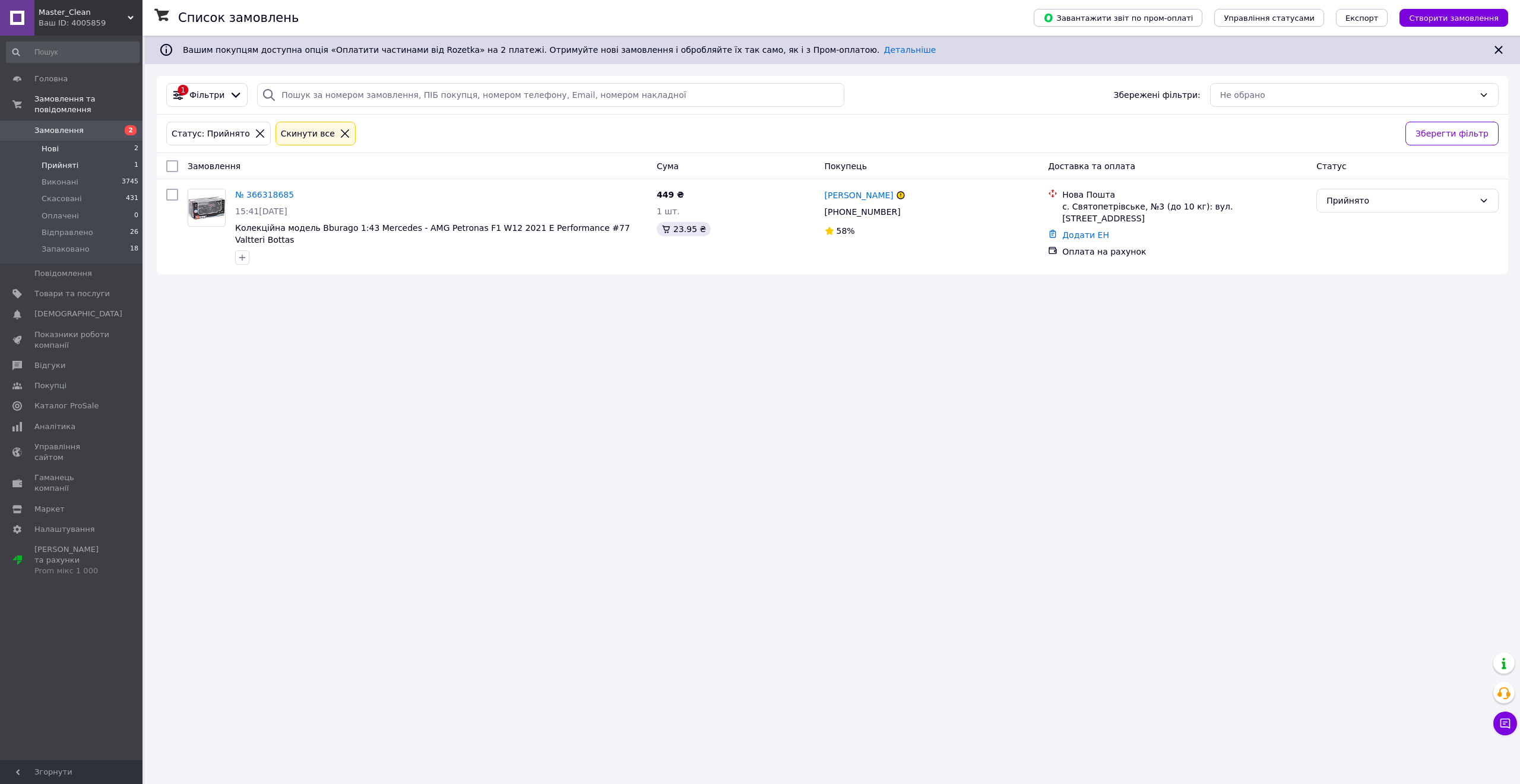
click at [134, 144] on span "2" at bounding box center [137, 149] width 4 height 11
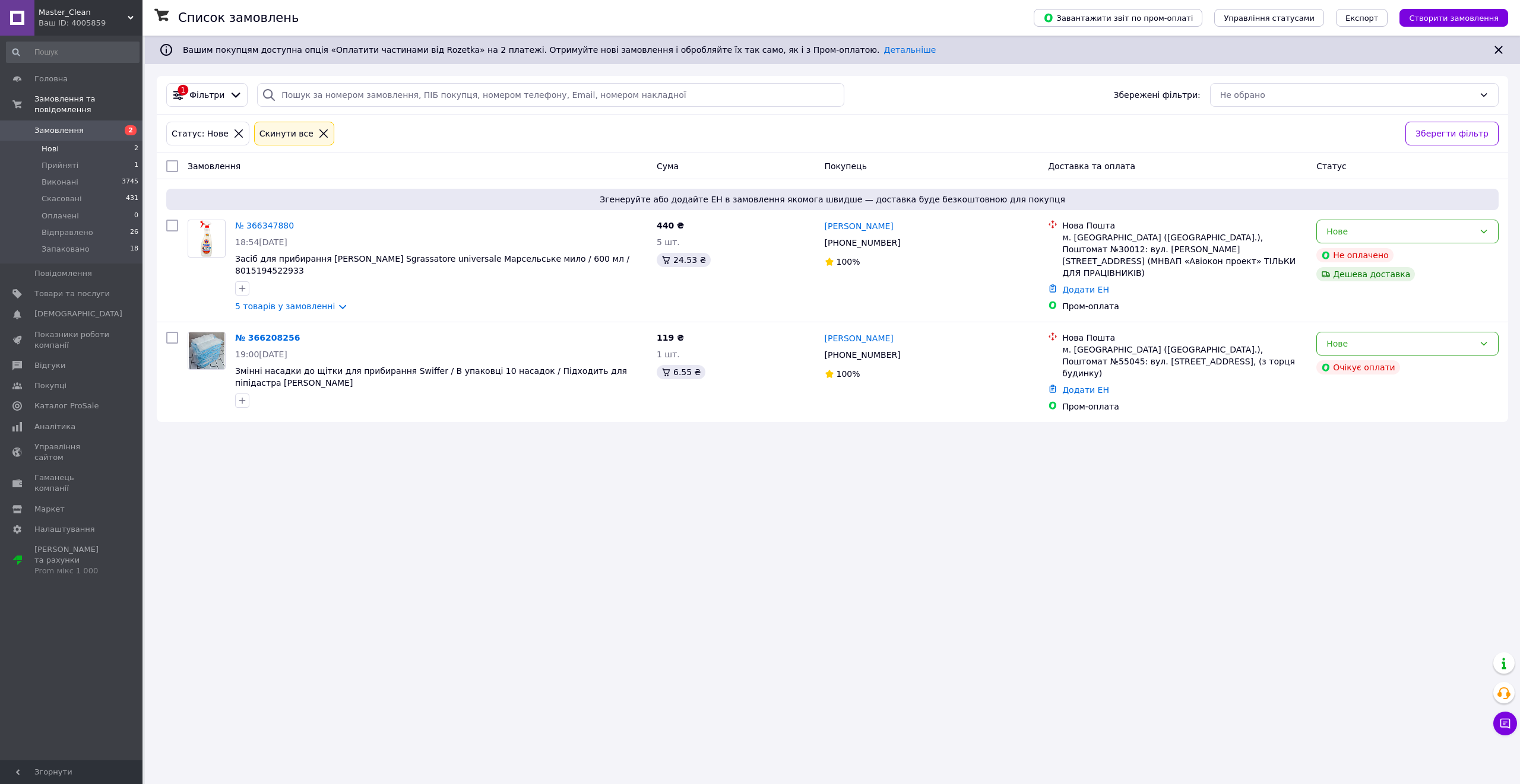
click at [286, 138] on div "Cкинути все" at bounding box center [286, 134] width 59 height 13
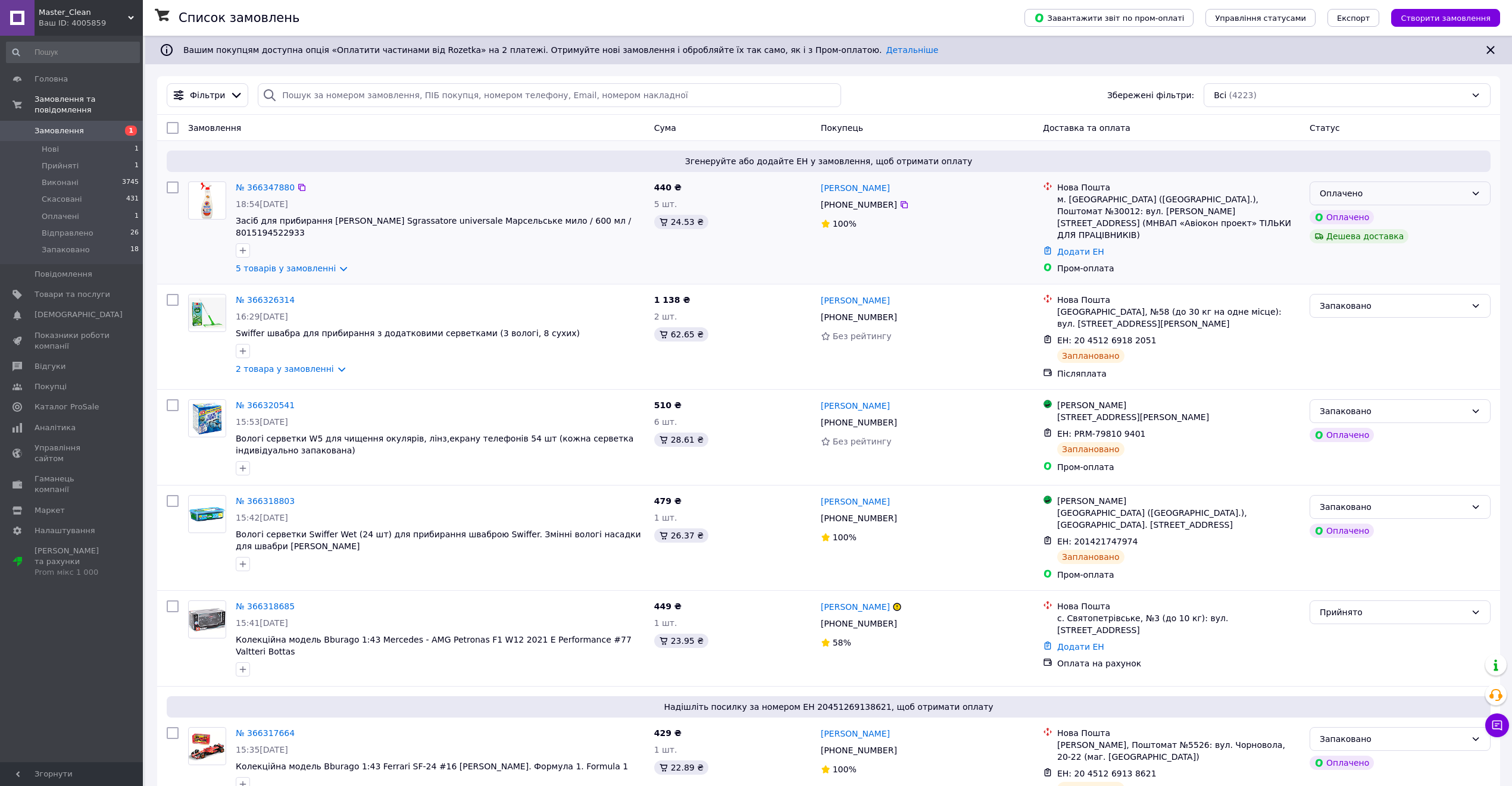
click at [1430, 184] on div "Оплачено" at bounding box center [1400, 194] width 181 height 24
click at [1357, 219] on li "Прийнято" at bounding box center [1400, 220] width 180 height 21
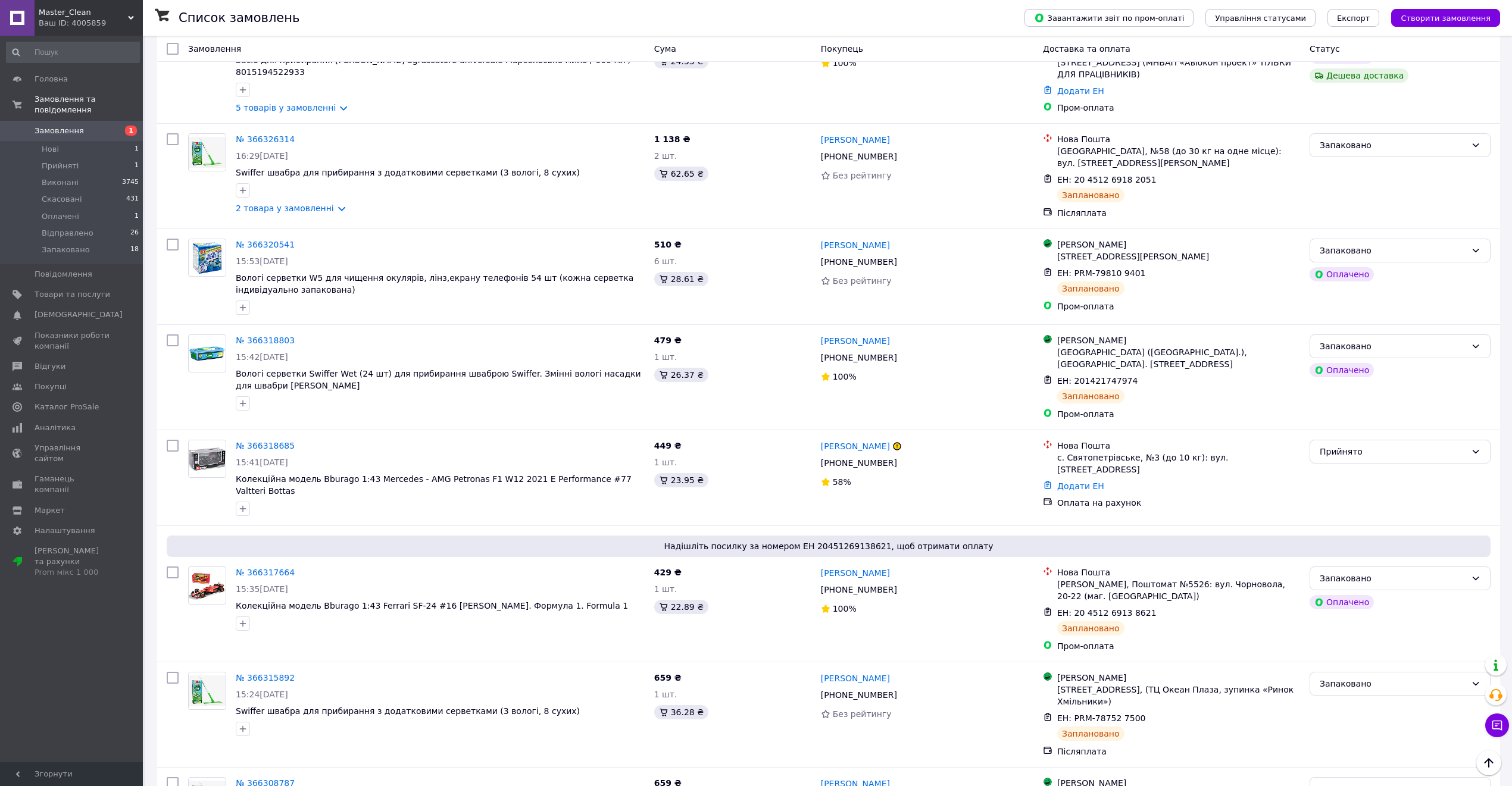
scroll to position [158, 0]
click at [77, 361] on span "Відгуки" at bounding box center [72, 366] width 76 height 11
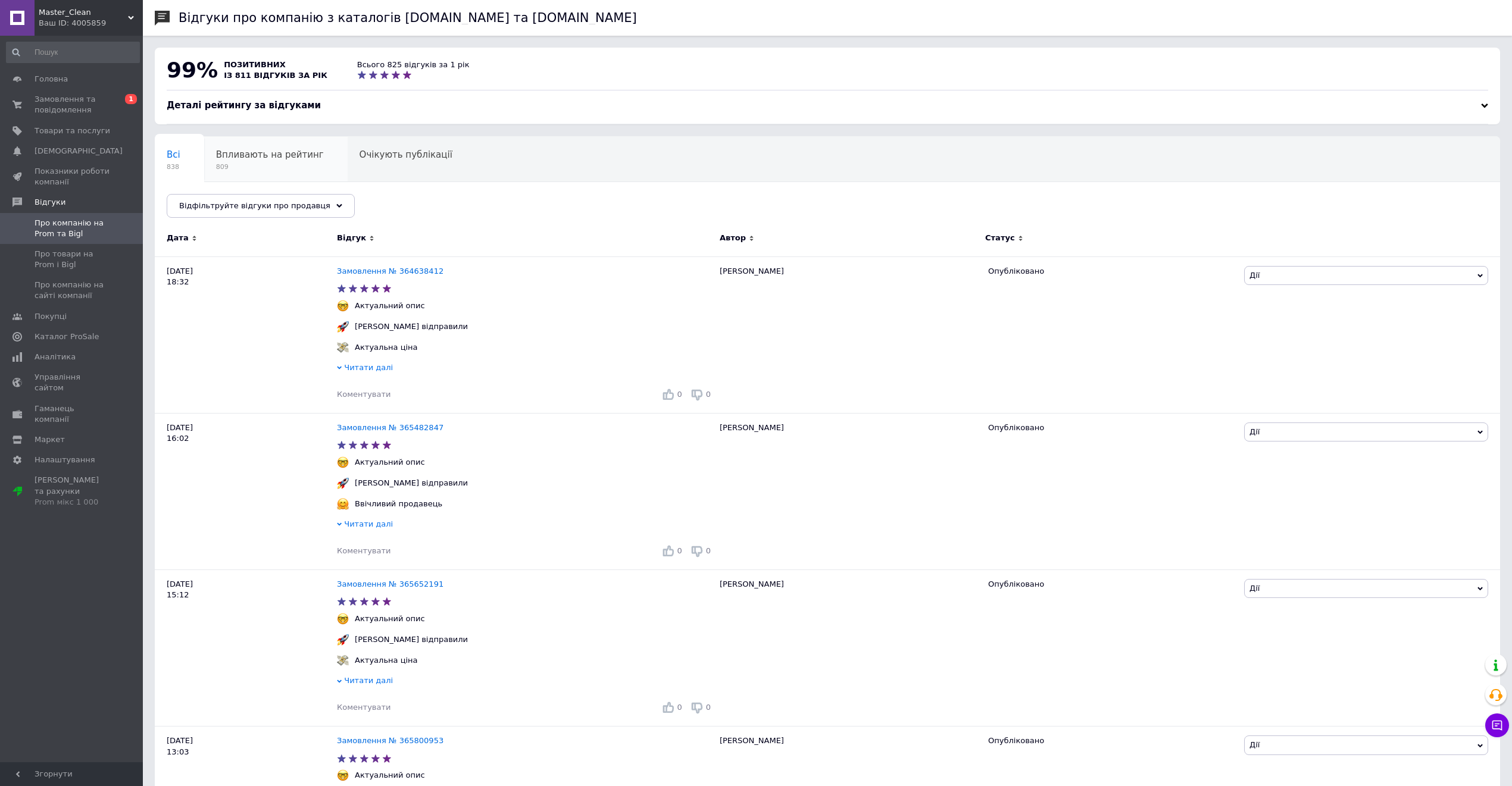
click at [275, 167] on span "809" at bounding box center [270, 167] width 108 height 9
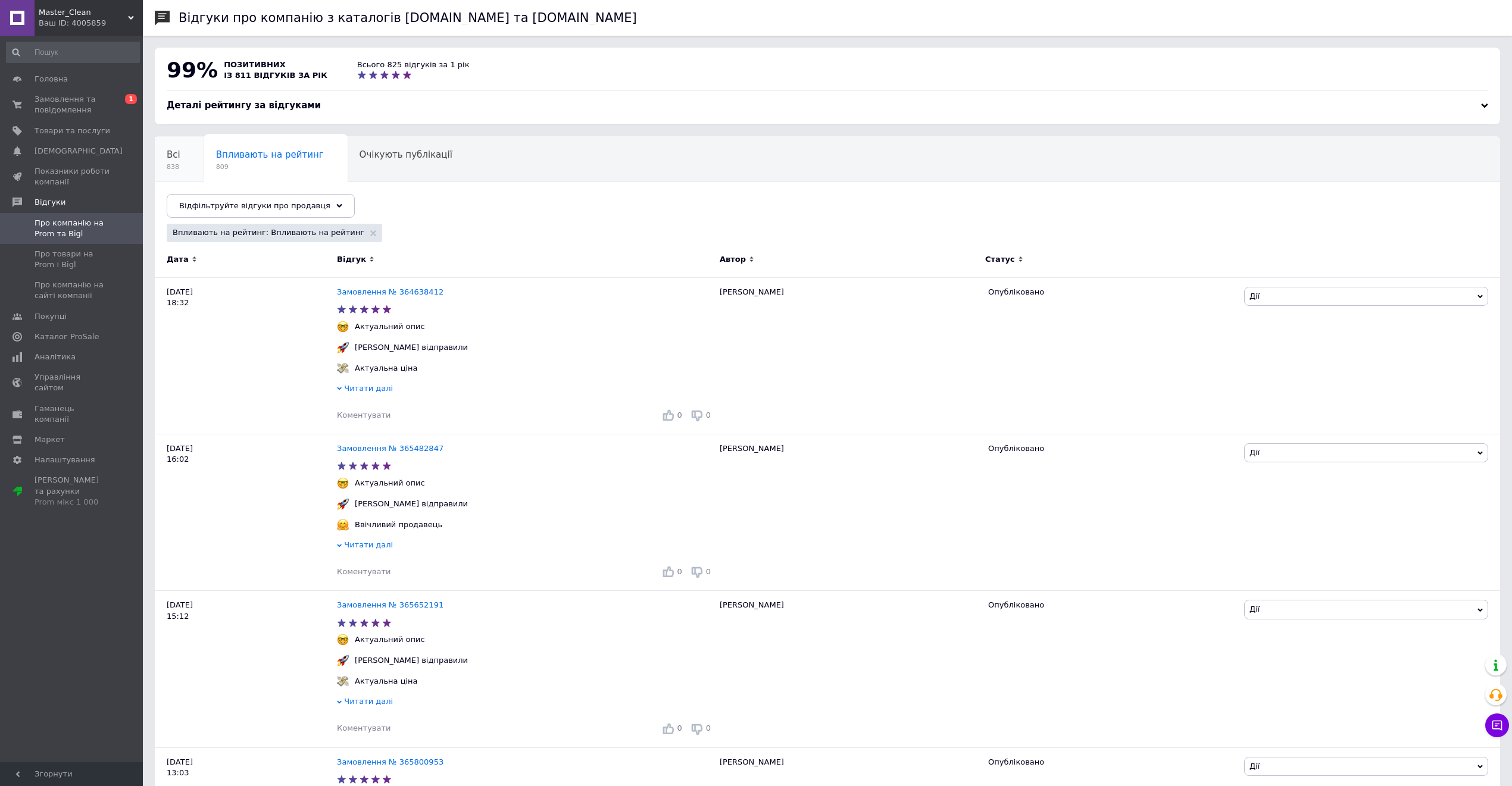
click at [175, 158] on span "Всі" at bounding box center [173, 155] width 13 height 11
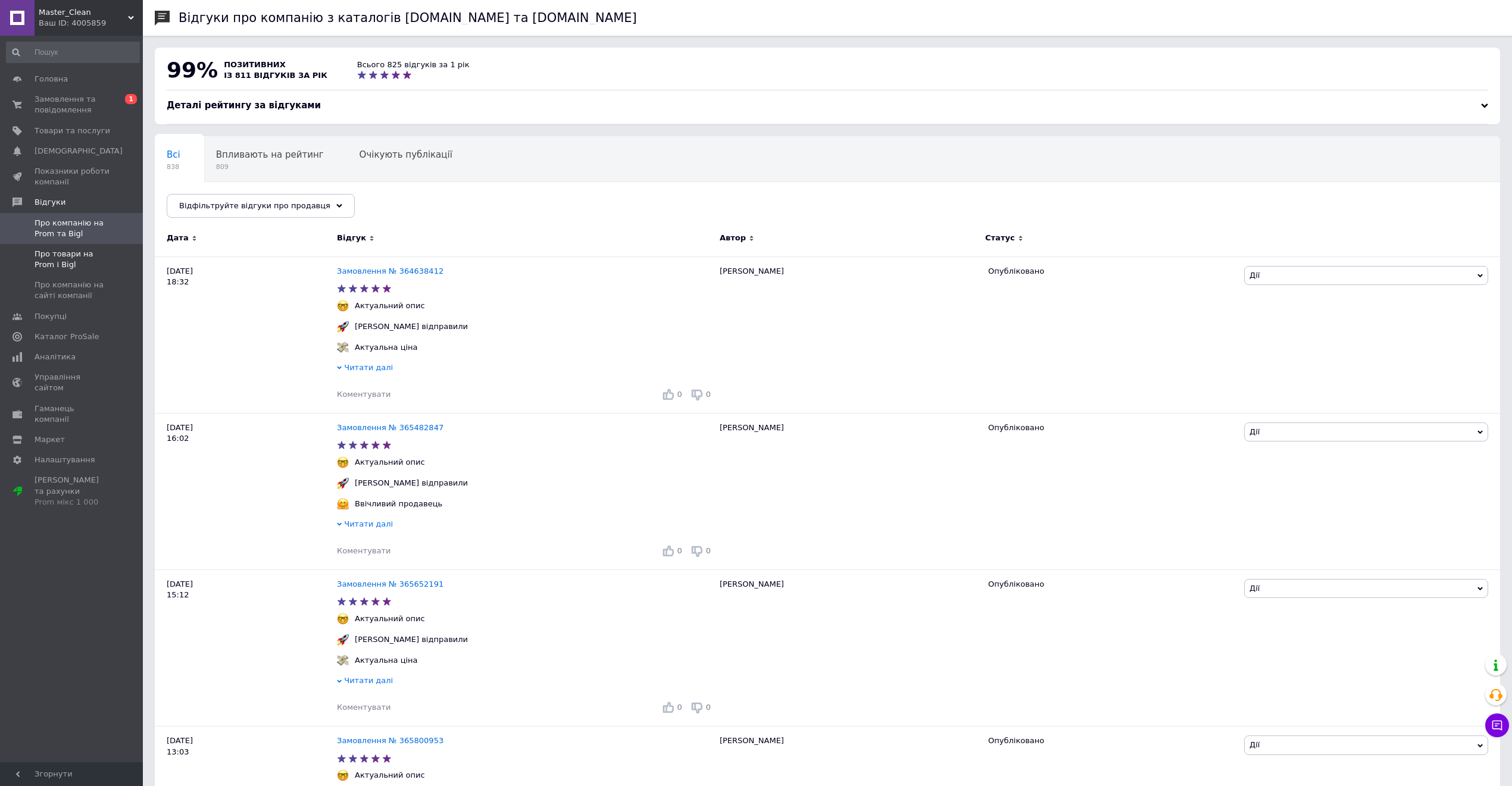
click at [110, 255] on span at bounding box center [126, 260] width 33 height 21
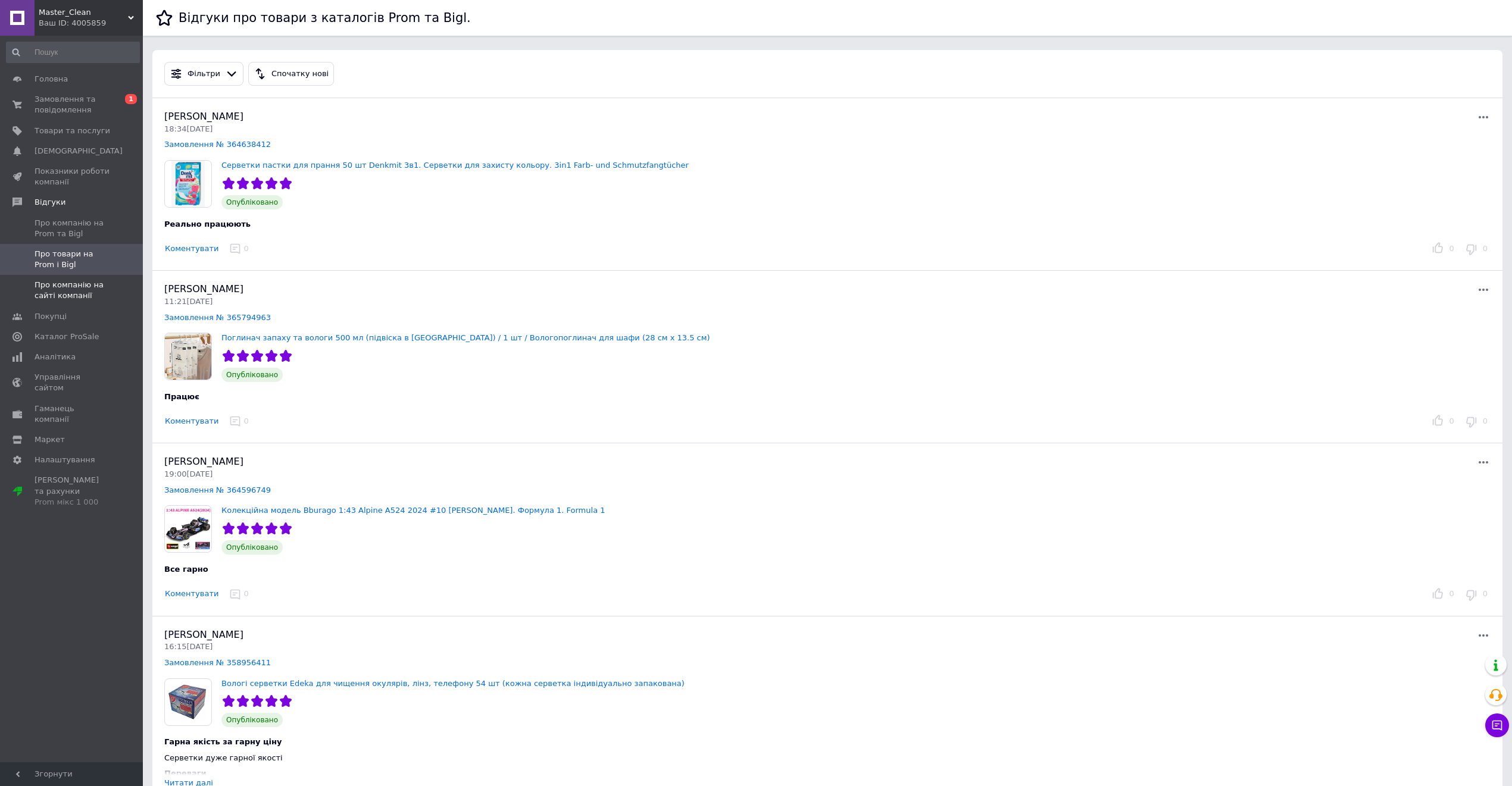
click at [92, 287] on span "Про компанію на сайті компанії" at bounding box center [72, 290] width 76 height 21
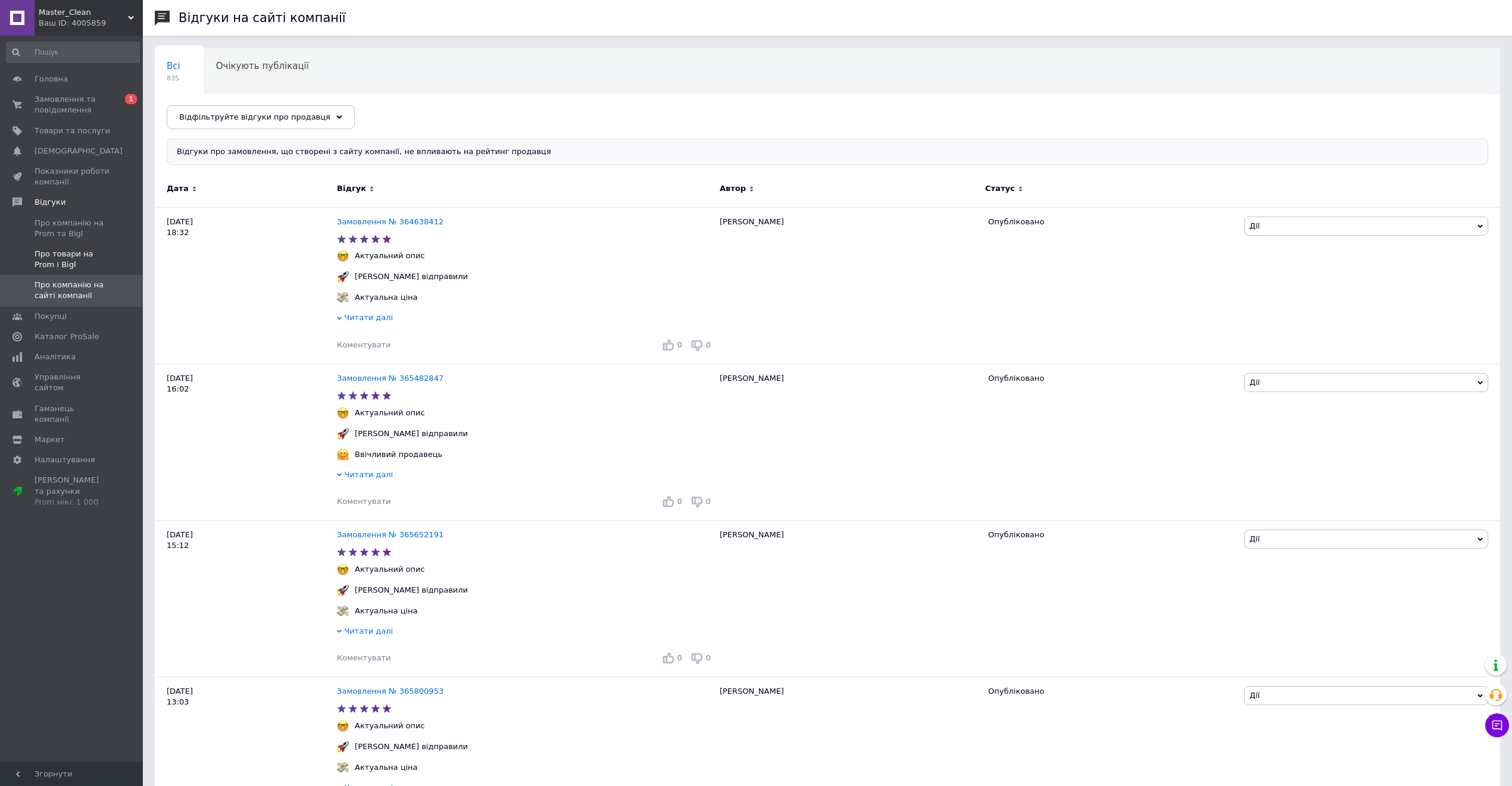
click at [94, 253] on span "Про товари на Prom і Bigl" at bounding box center [72, 260] width 76 height 21
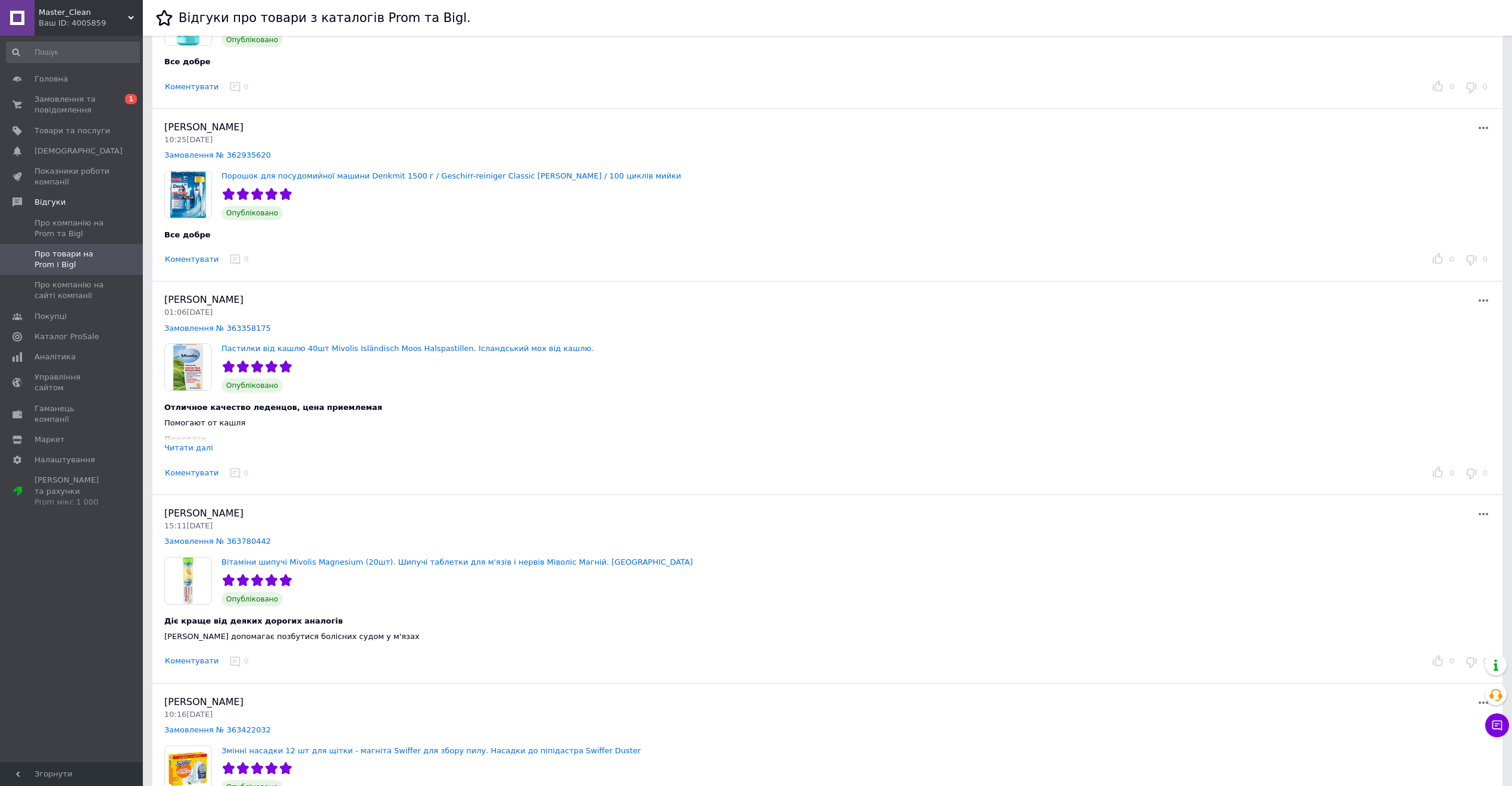
scroll to position [1984, 0]
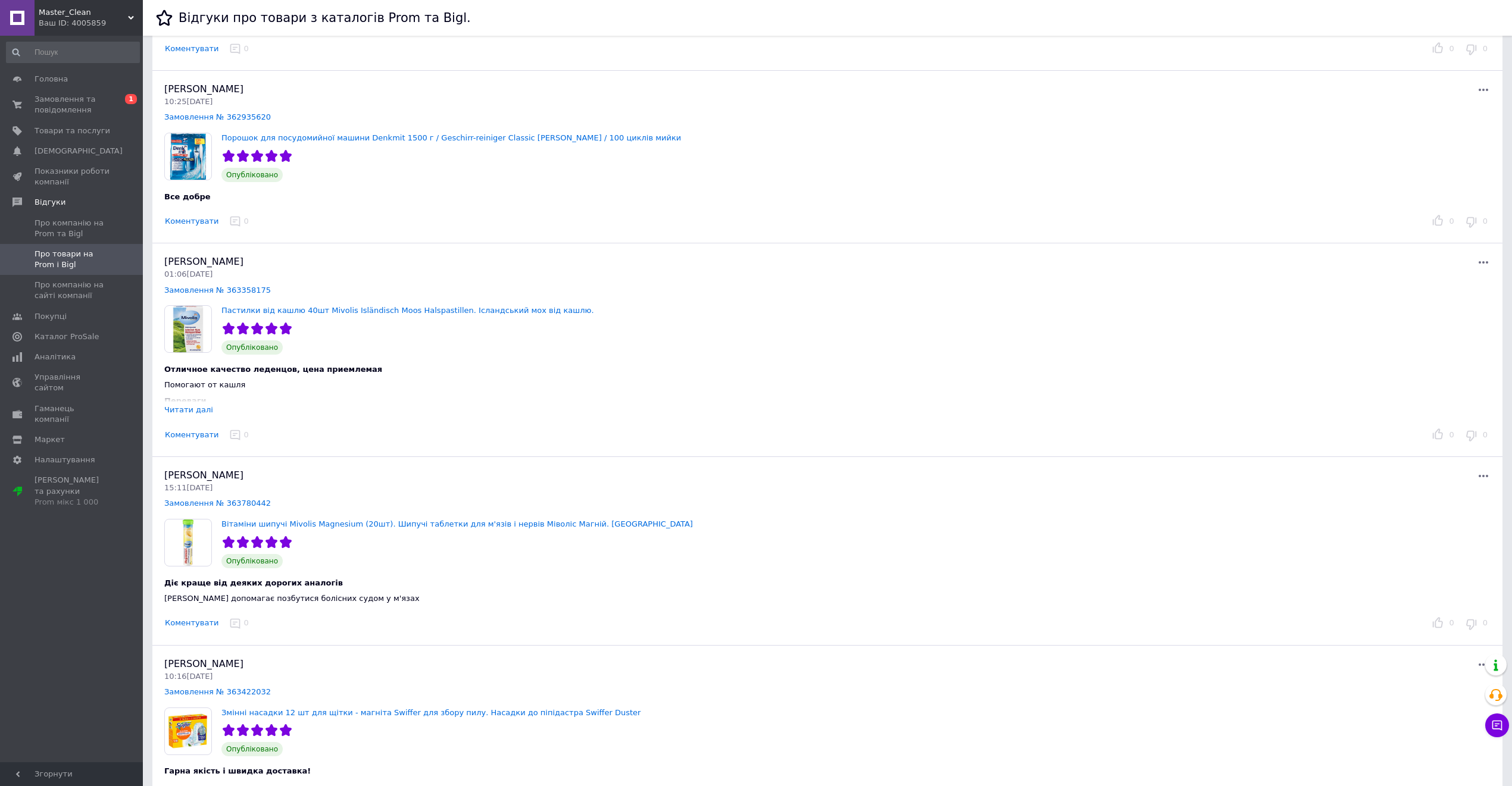
click at [187, 414] on div "Читати далі" at bounding box center [189, 409] width 49 height 9
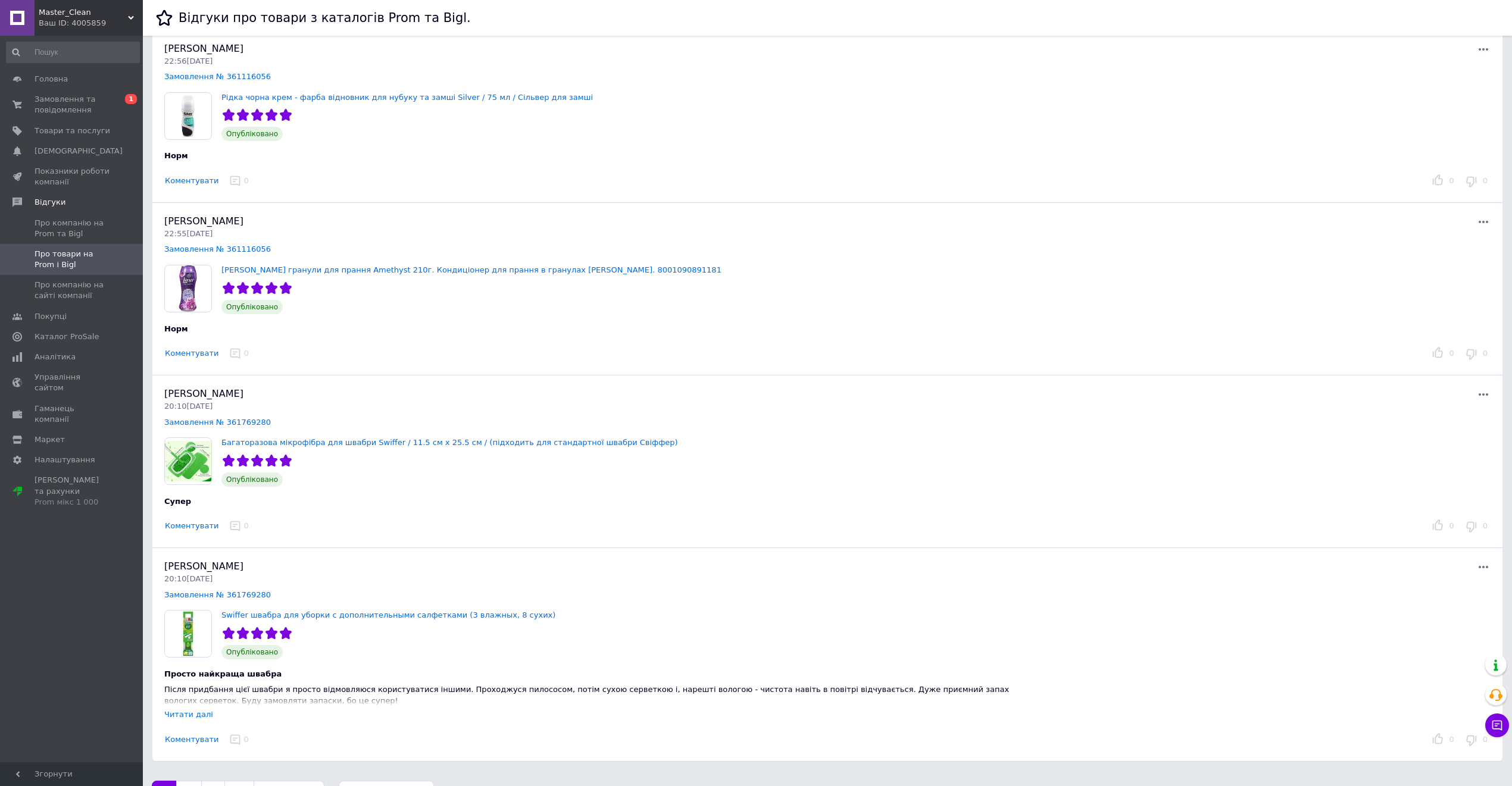
scroll to position [3016, 0]
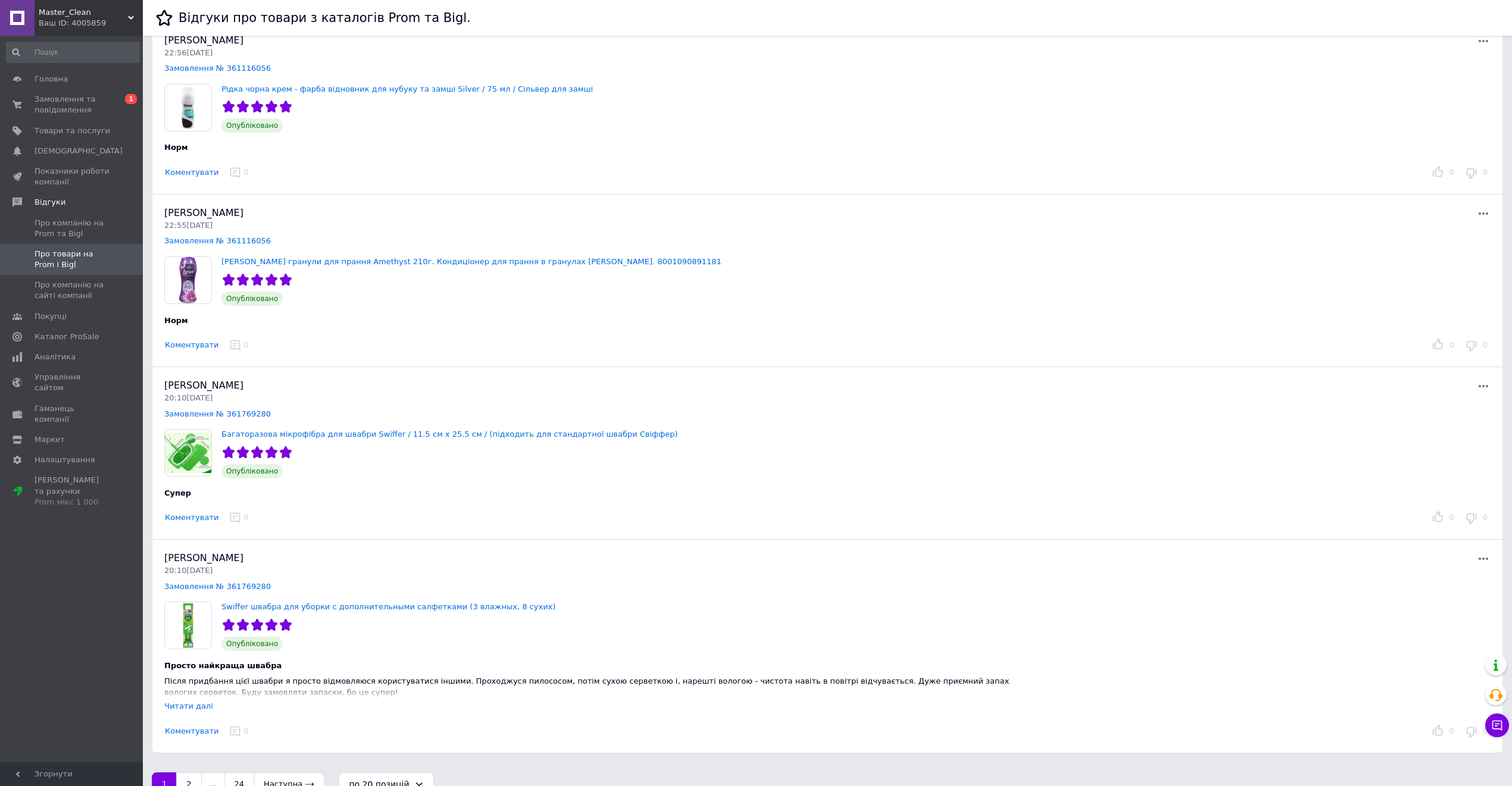
click at [195, 711] on div "Читати далі" at bounding box center [189, 706] width 49 height 9
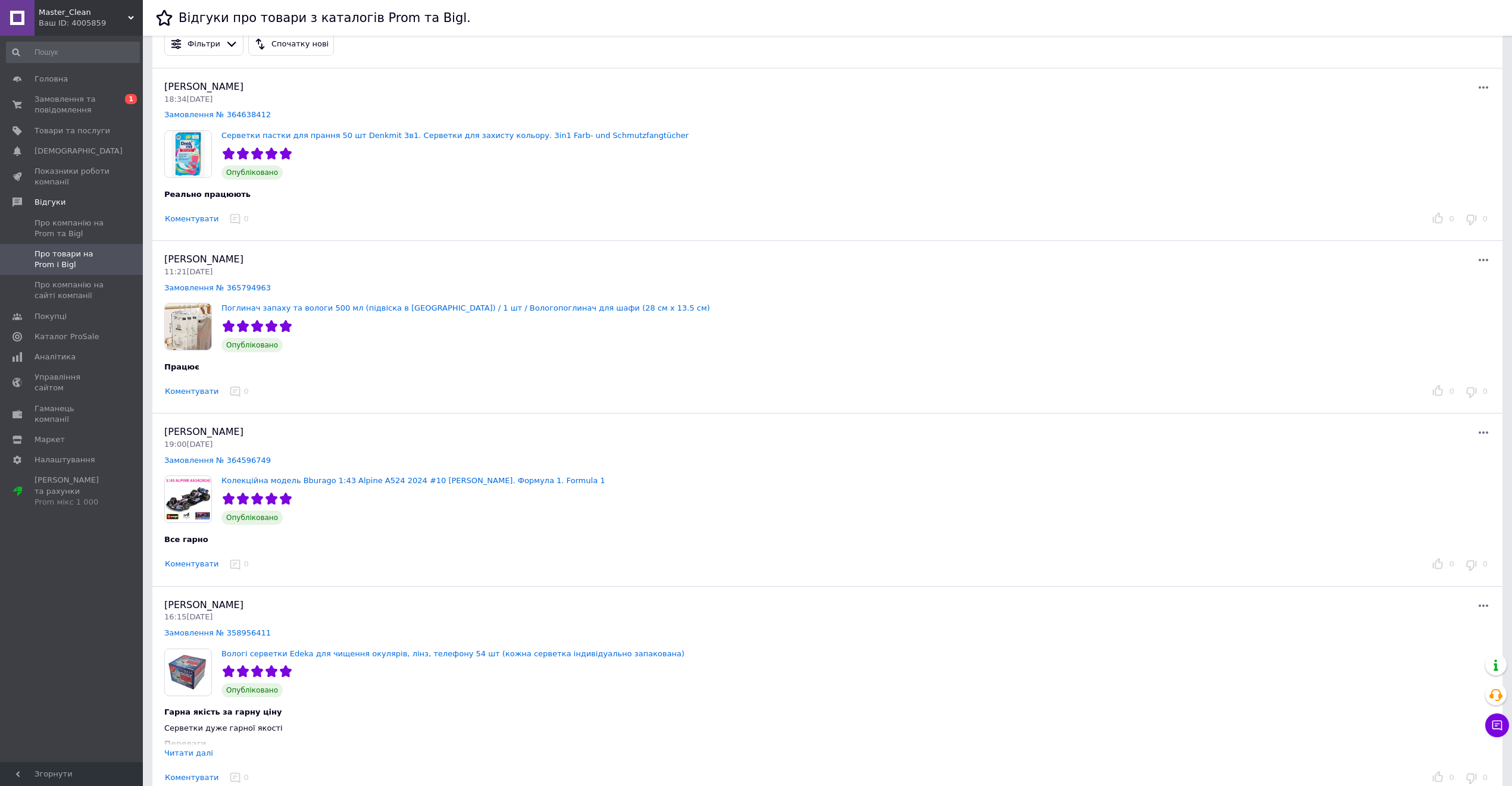
scroll to position [0, 0]
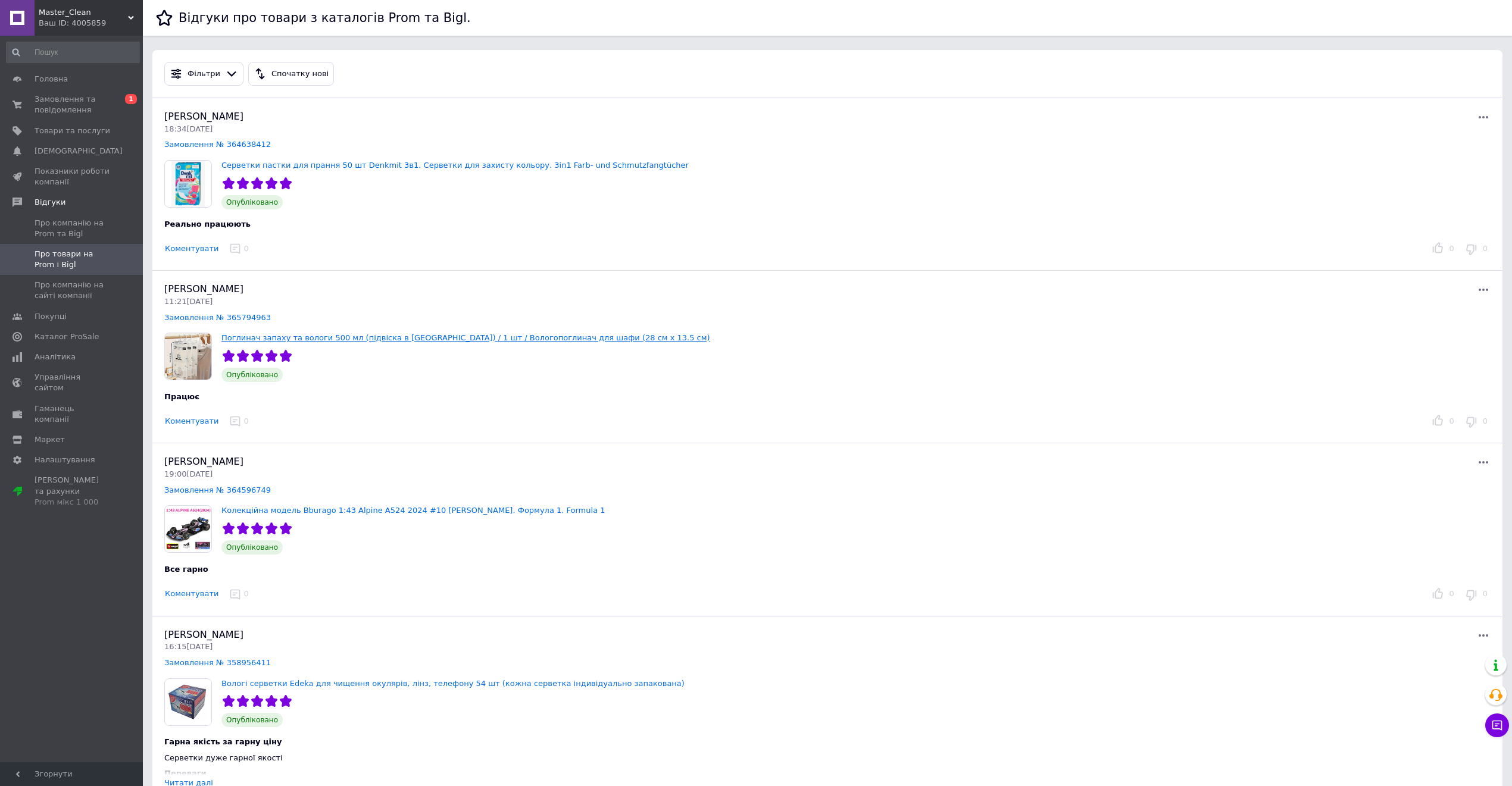
click at [287, 338] on link "Поглинач запаху та вологи 500 мл (підвіска в [GEOGRAPHIC_DATA]) / 1 шт / Волого…" at bounding box center [465, 338] width 489 height 9
